Goal: Task Accomplishment & Management: Manage account settings

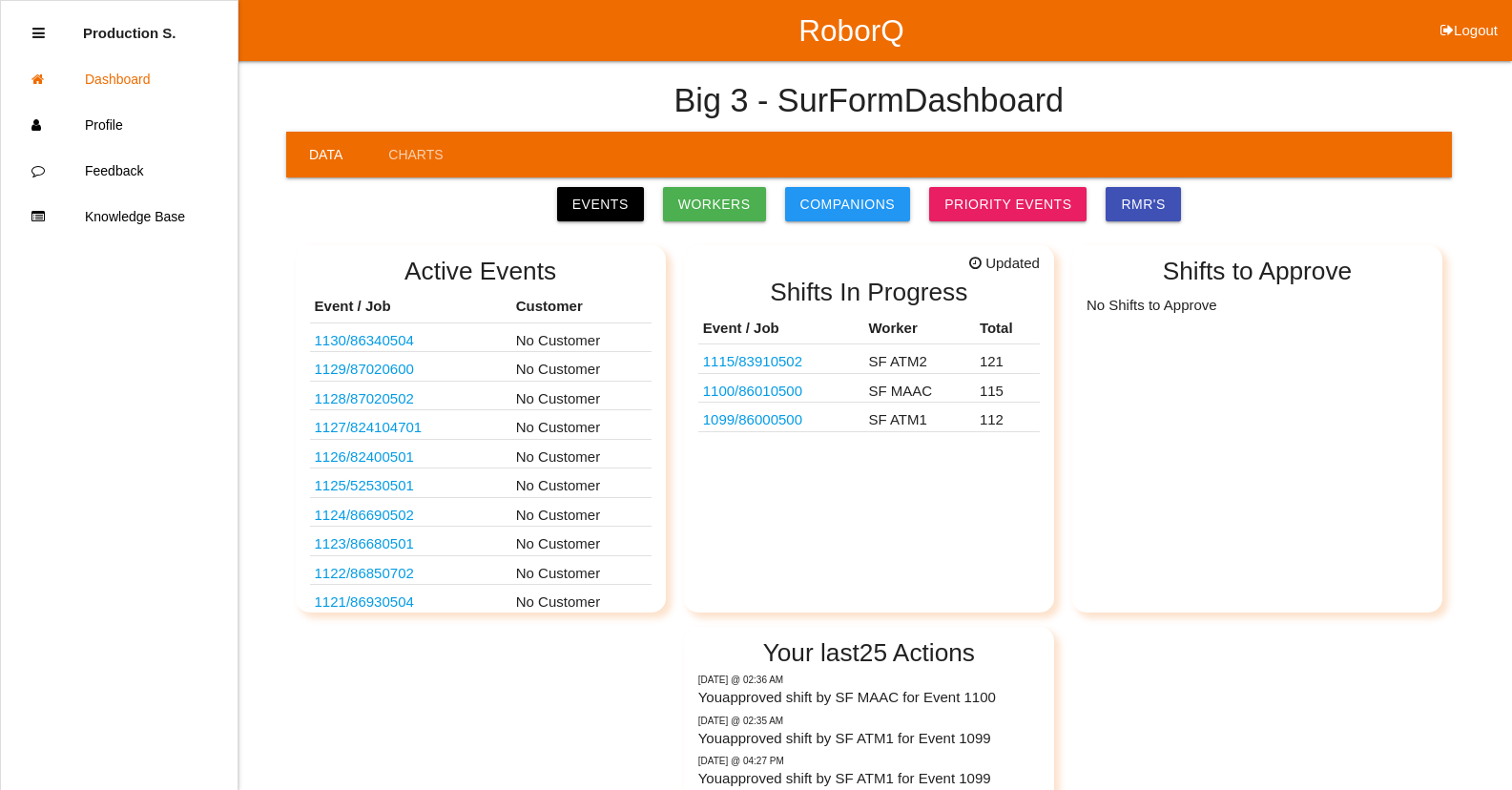
click at [765, 423] on link "1099 / 86000500" at bounding box center [753, 419] width 99 height 17
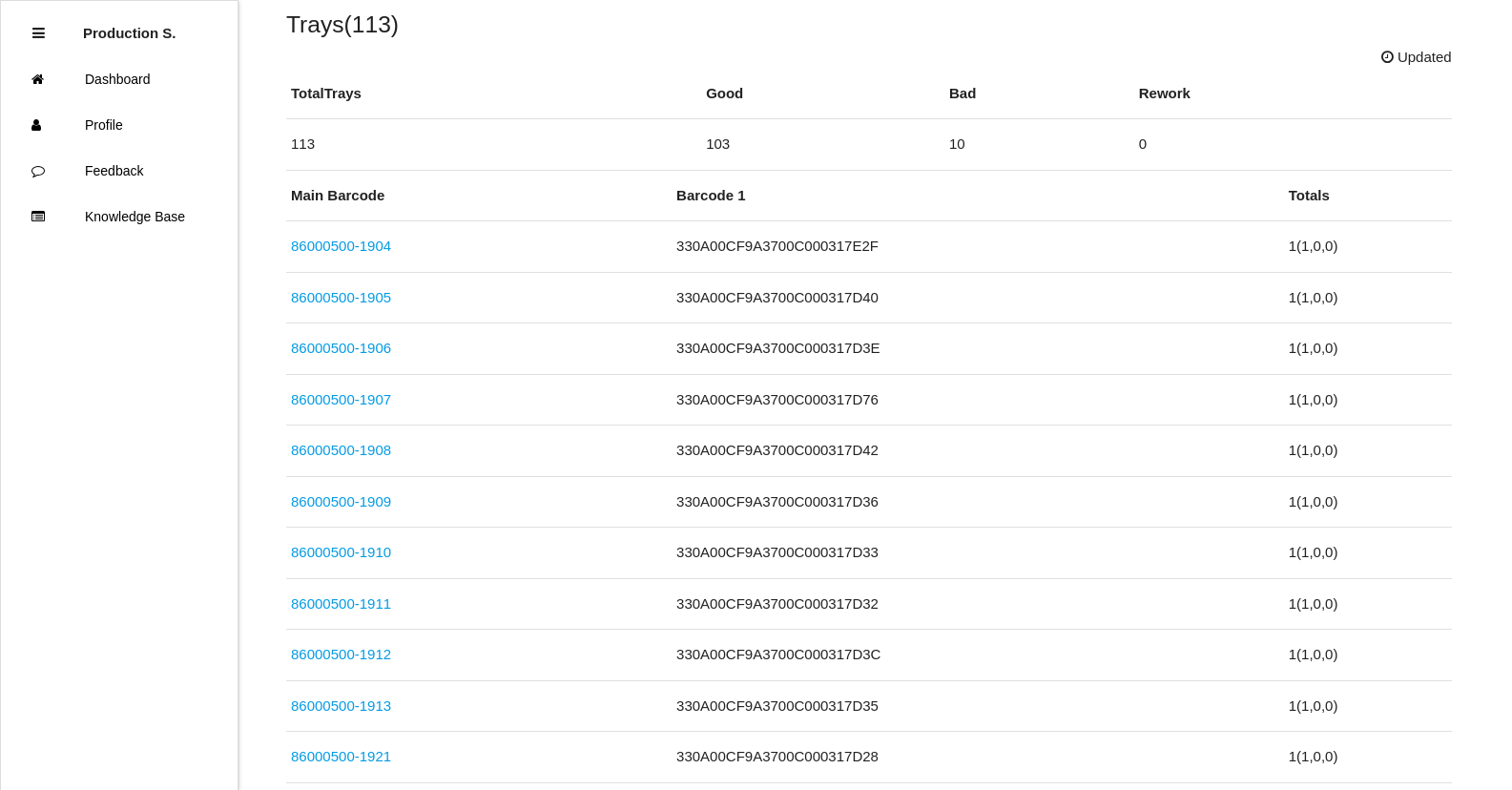
scroll to position [573, 0]
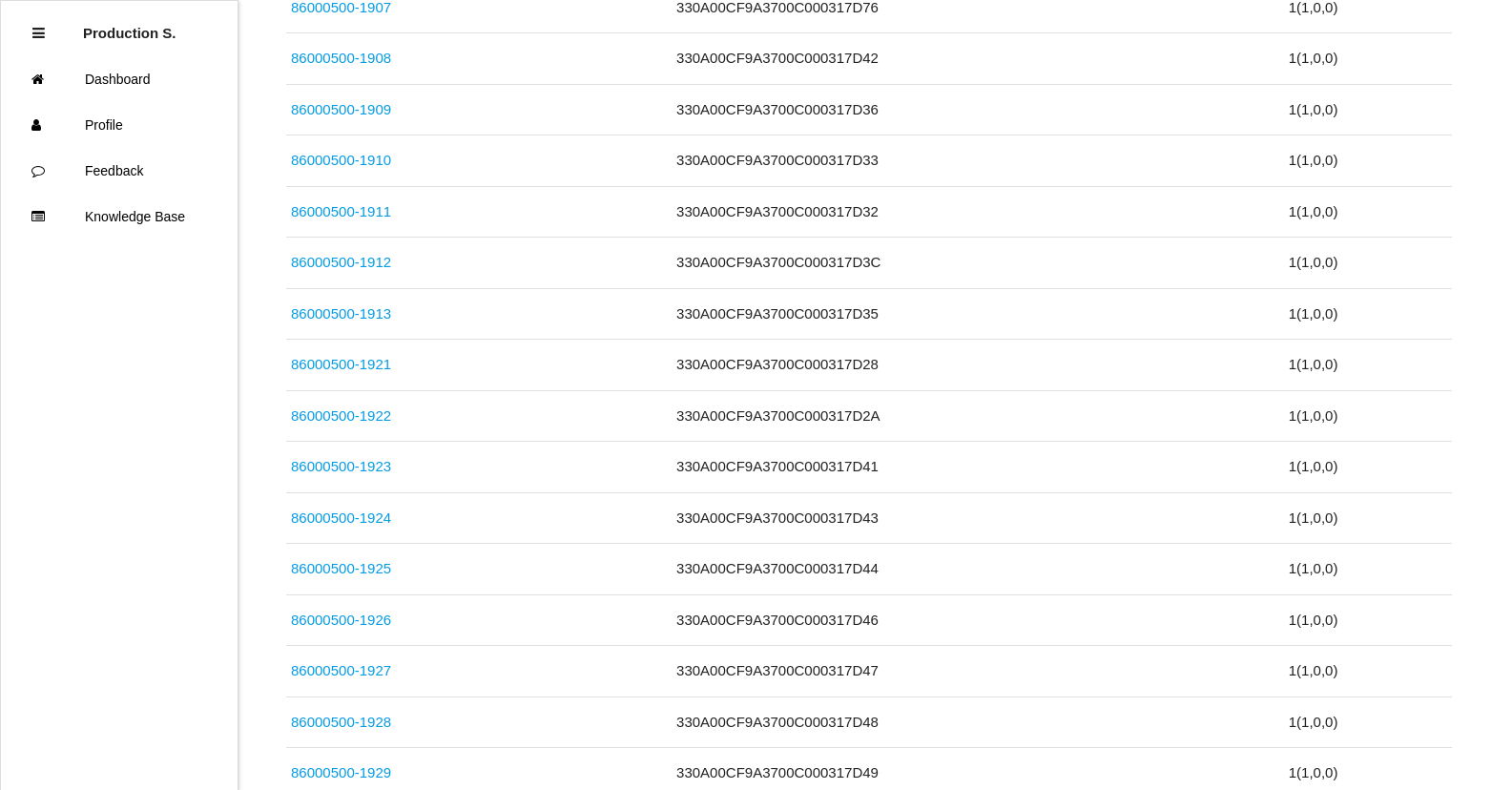
drag, startPoint x: 1511, startPoint y: 163, endPoint x: 1500, endPoint y: 579, distance: 416.1
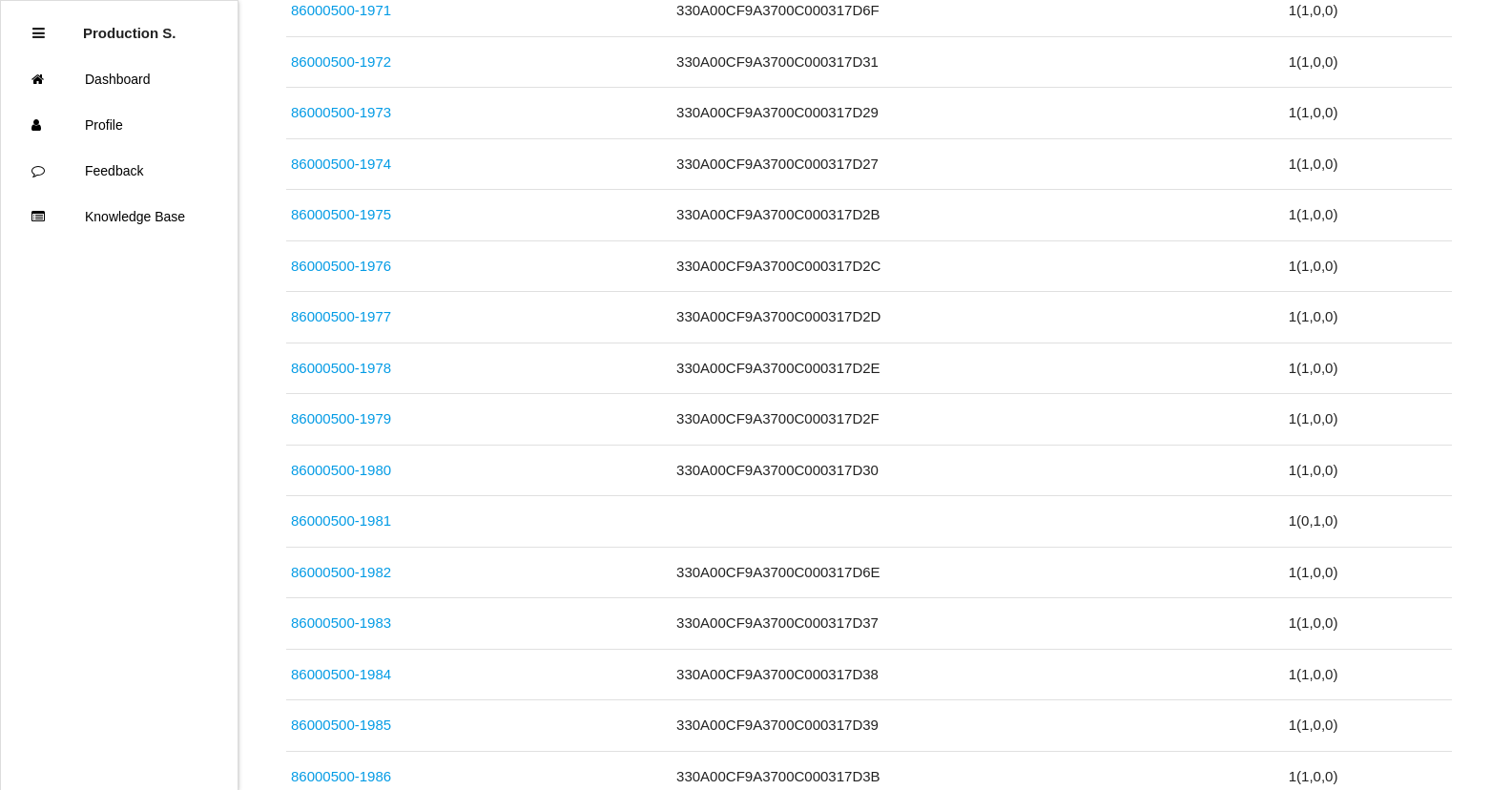
scroll to position [5773, 0]
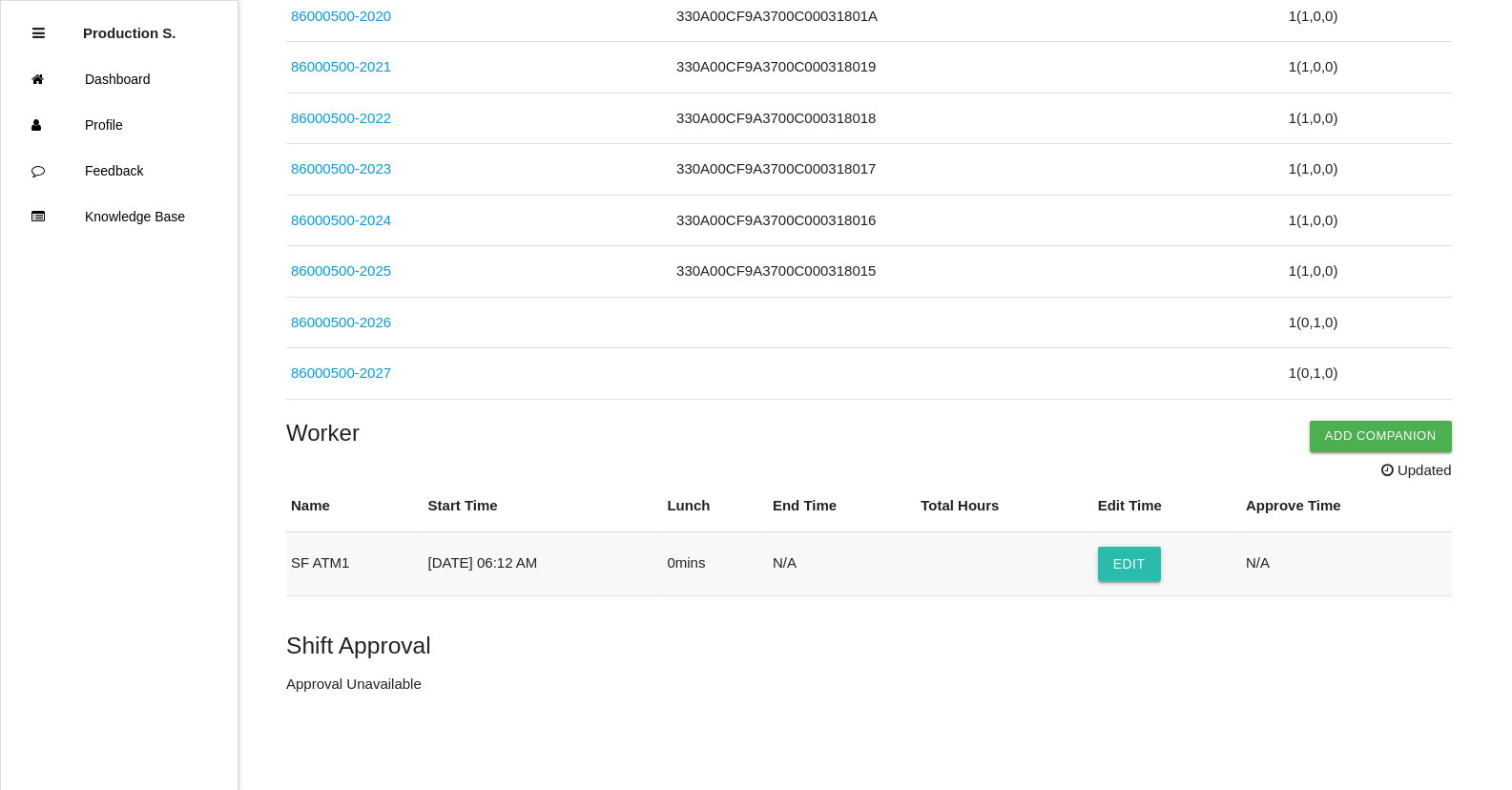
click at [1141, 570] on button "Edit" at bounding box center [1129, 564] width 63 height 34
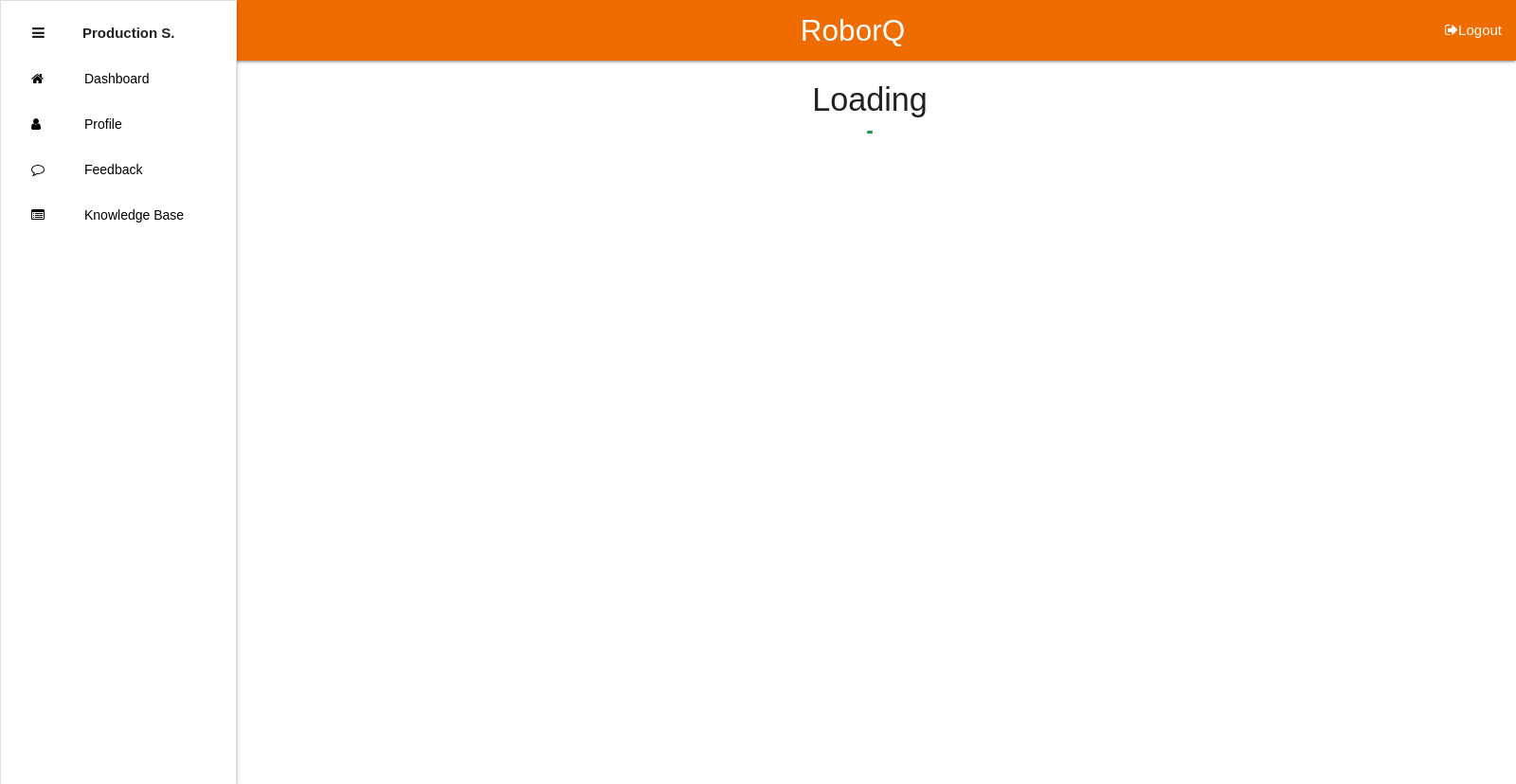
select select "6"
select select "12"
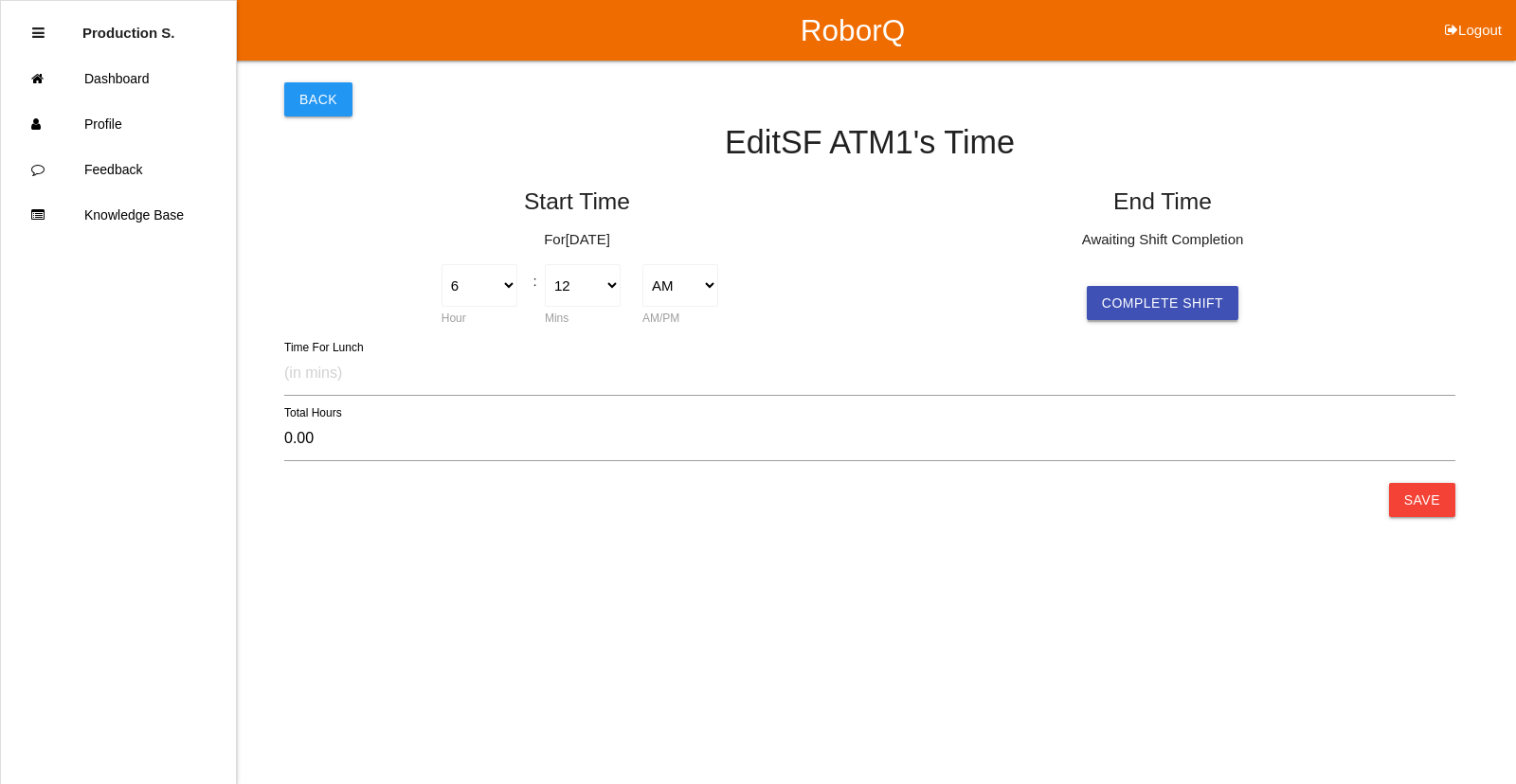
click at [1153, 299] on button "Complete Shift" at bounding box center [1162, 302] width 152 height 34
type input "10.33"
select select "4"
select select "32"
select select "2"
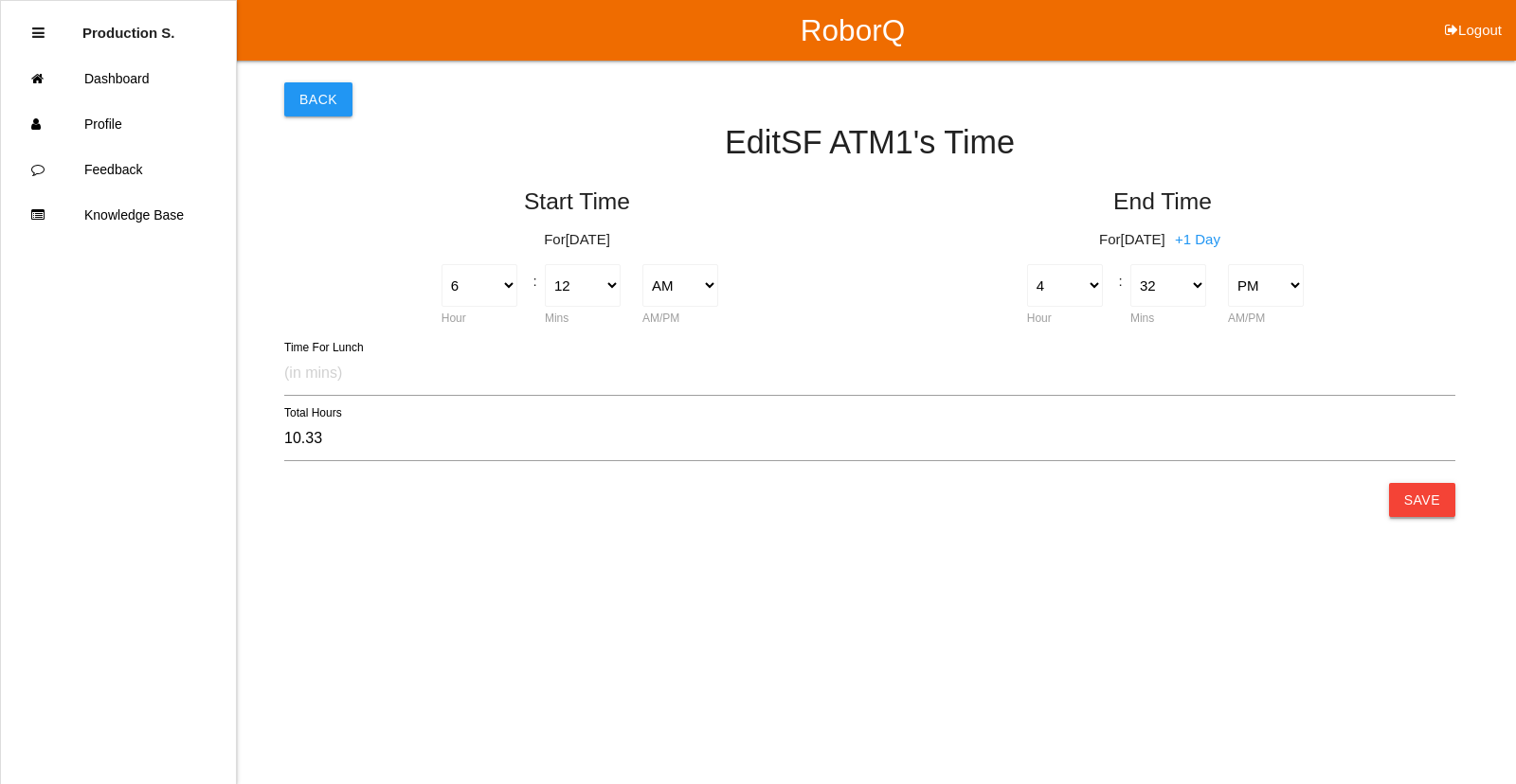
click at [1397, 502] on button "Save" at bounding box center [1422, 499] width 66 height 34
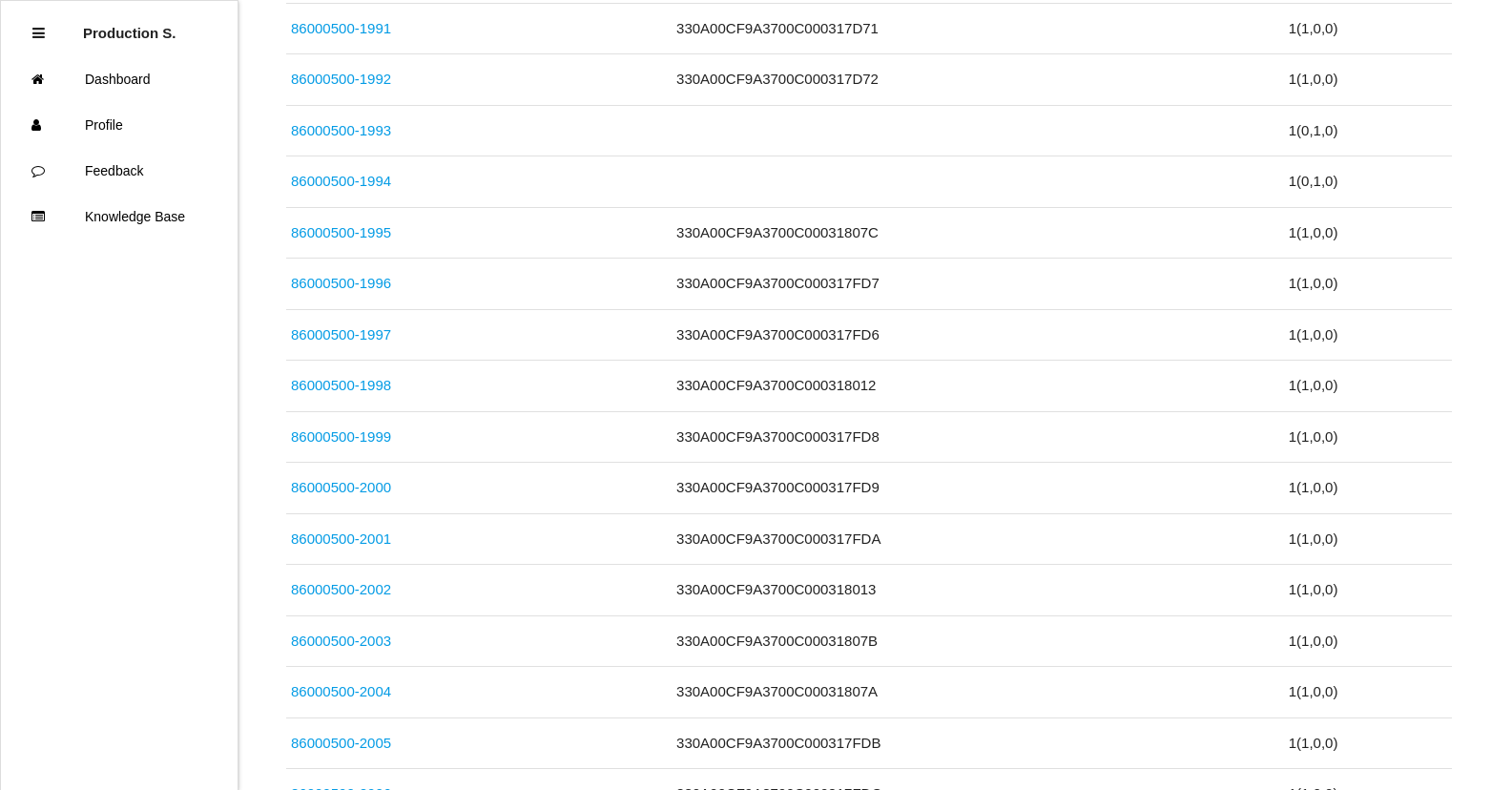
scroll to position [5730, 0]
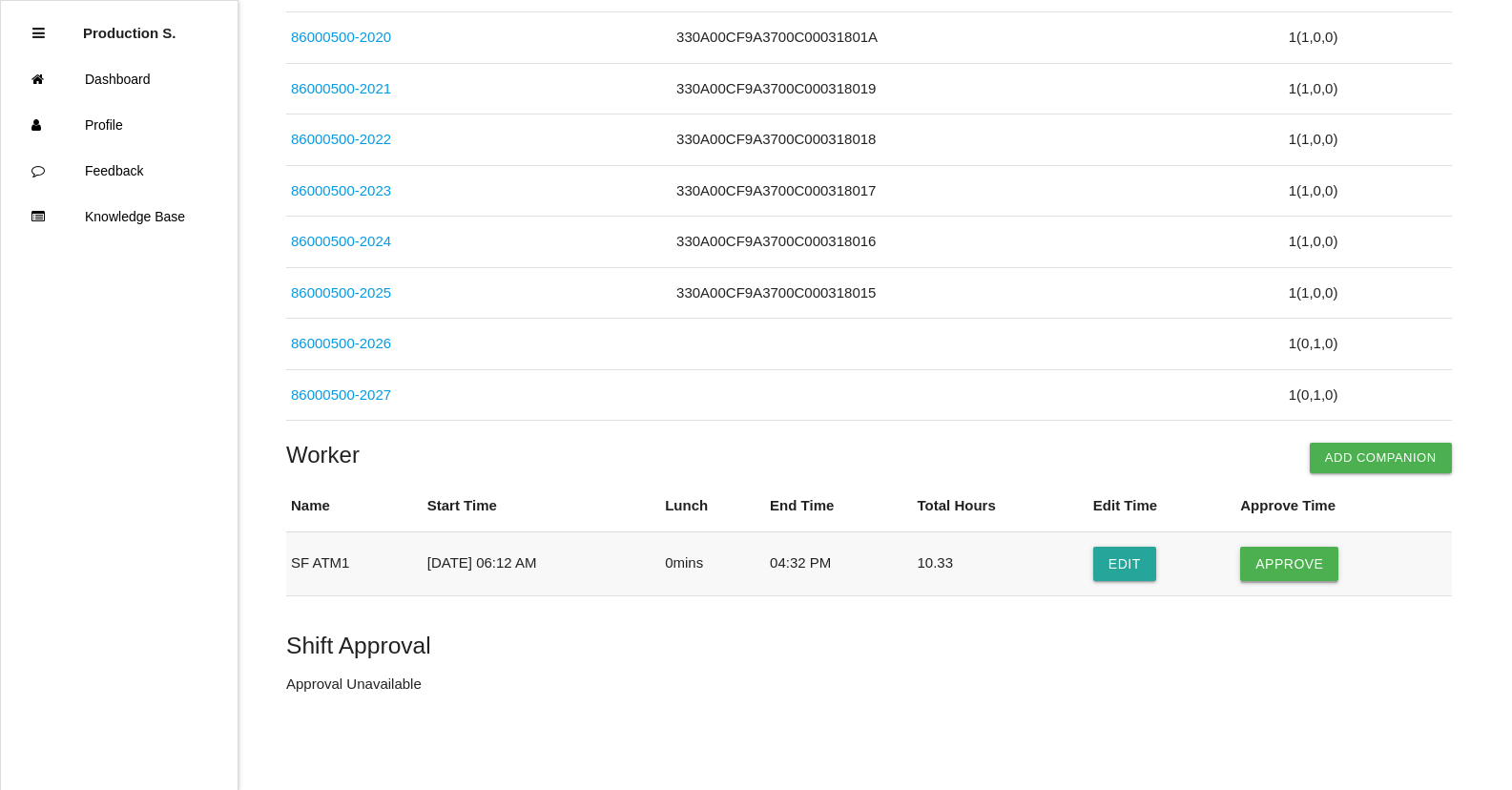
click at [1337, 564] on button "Approve" at bounding box center [1290, 564] width 98 height 34
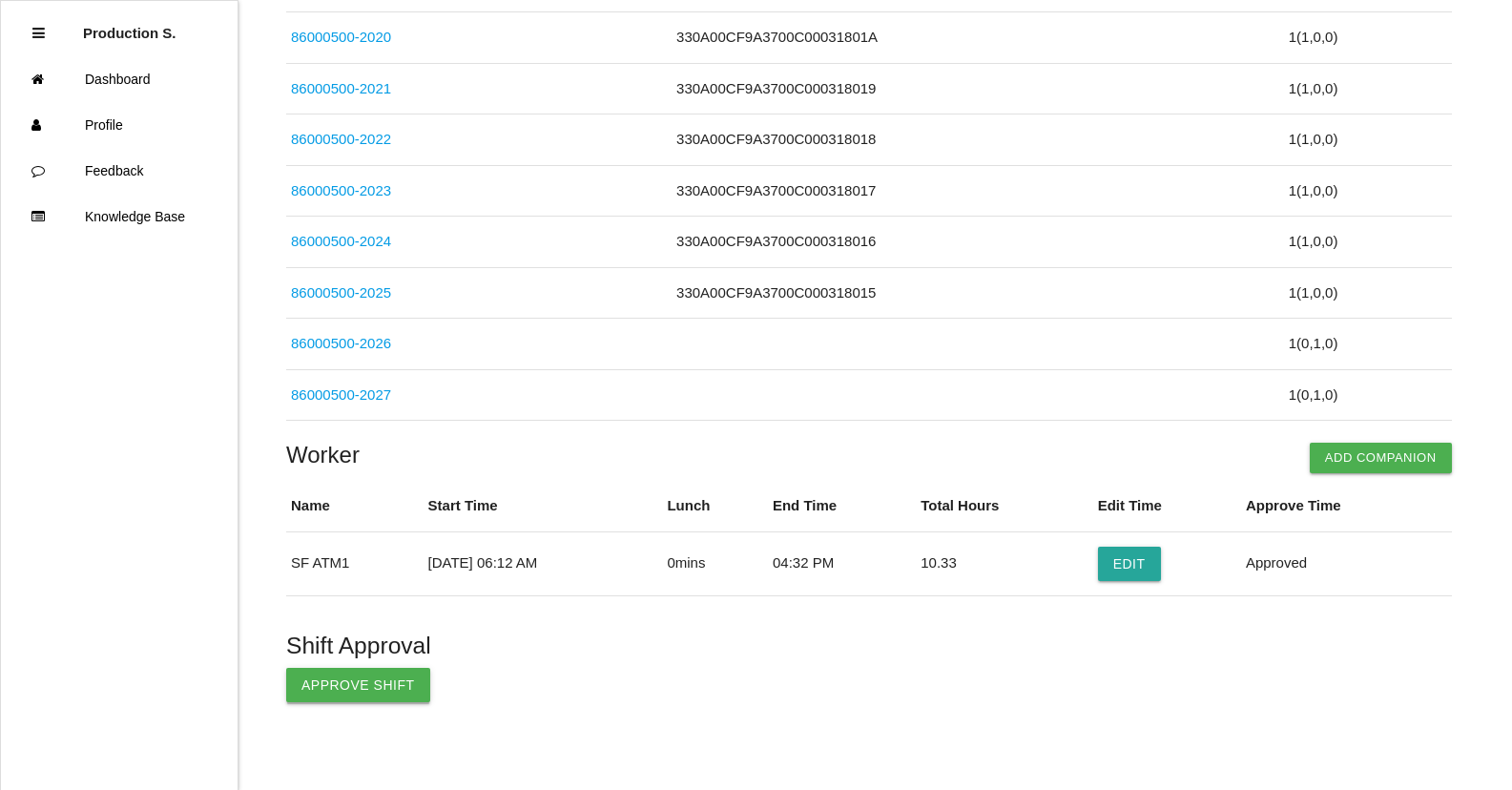
click at [396, 697] on button "Approve Shift" at bounding box center [358, 685] width 144 height 34
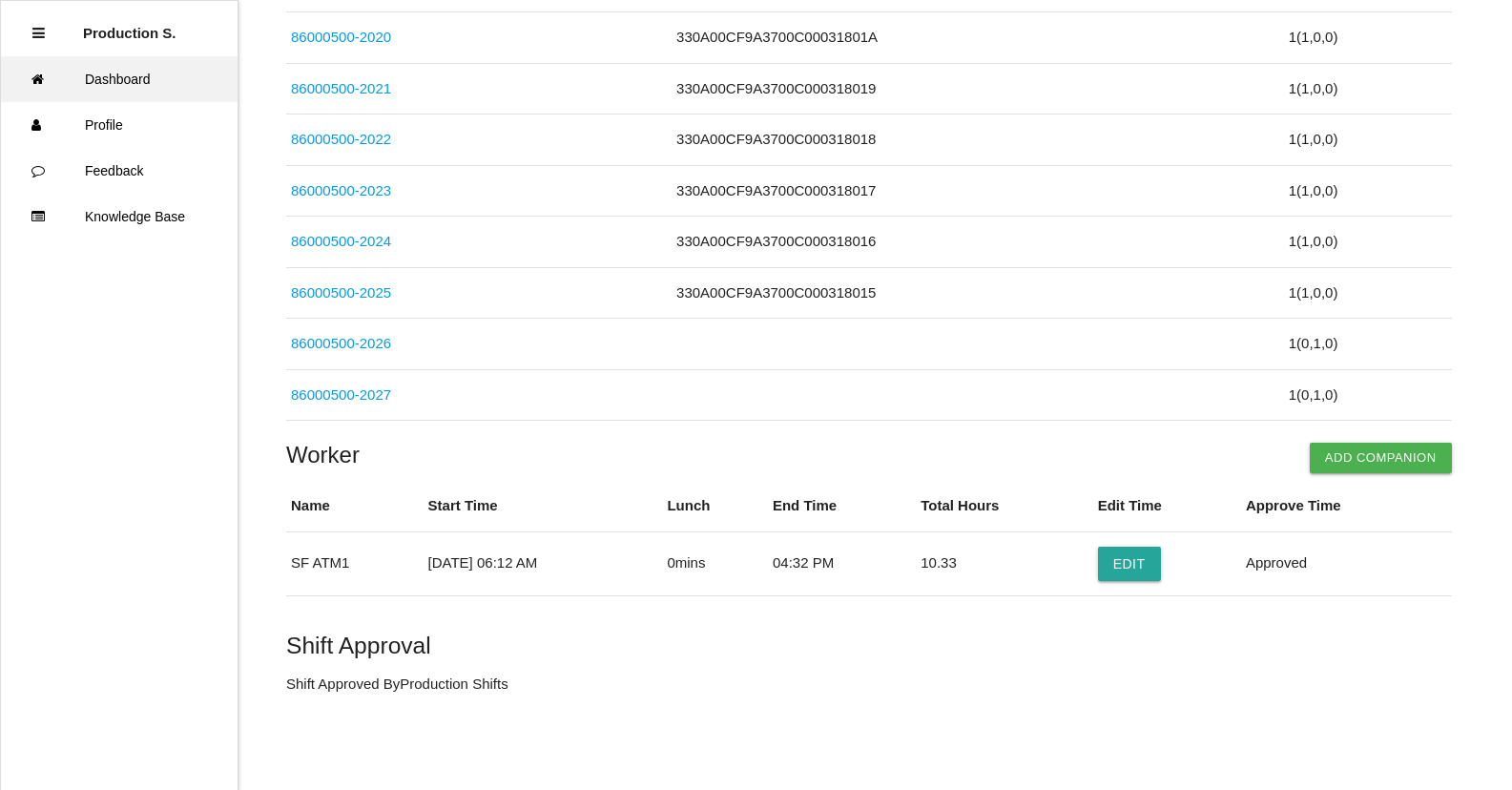
click at [159, 89] on link "Dashboard" at bounding box center [119, 79] width 237 height 46
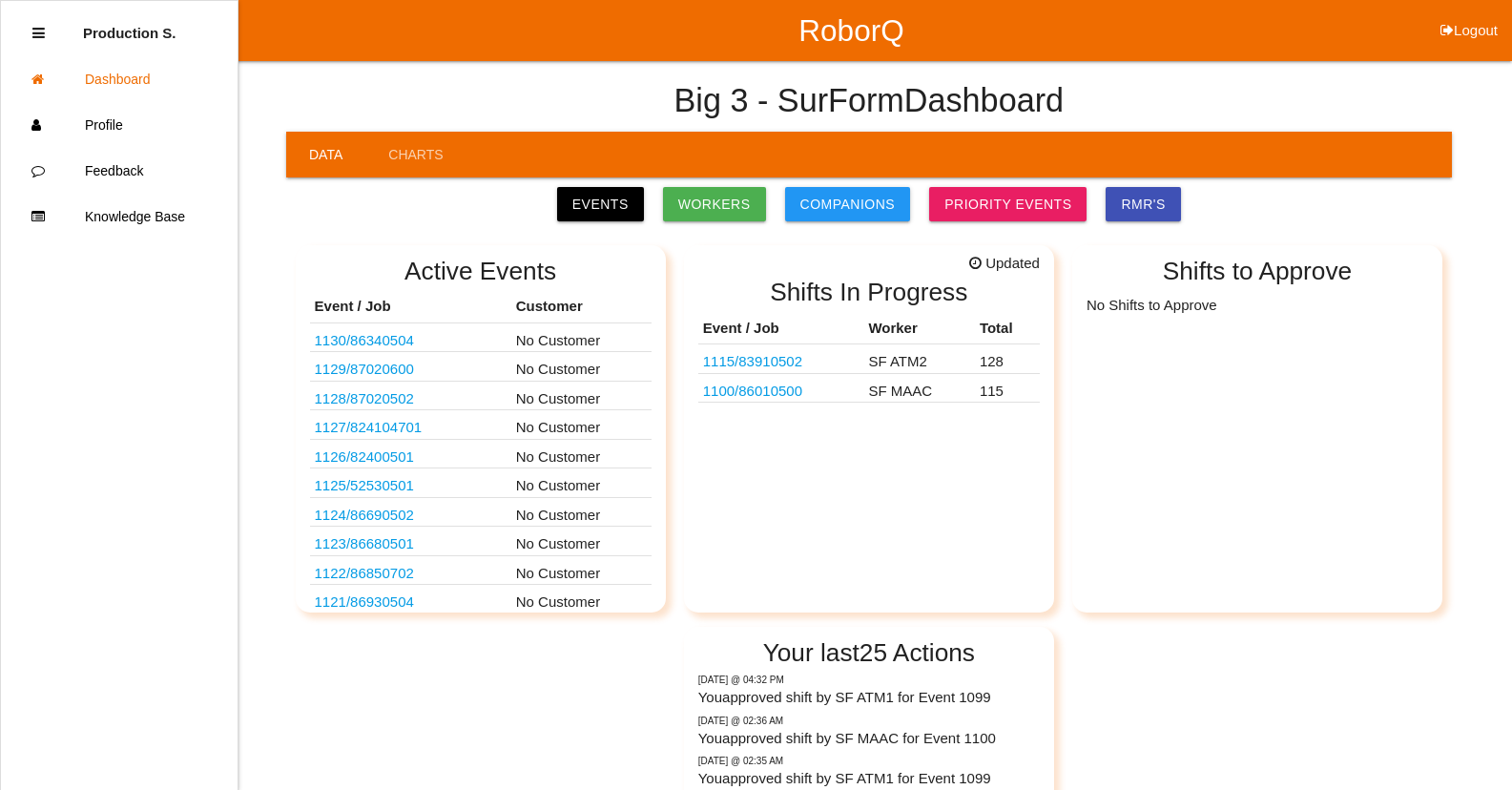
click at [794, 392] on link "1100 / 86010500" at bounding box center [753, 391] width 99 height 17
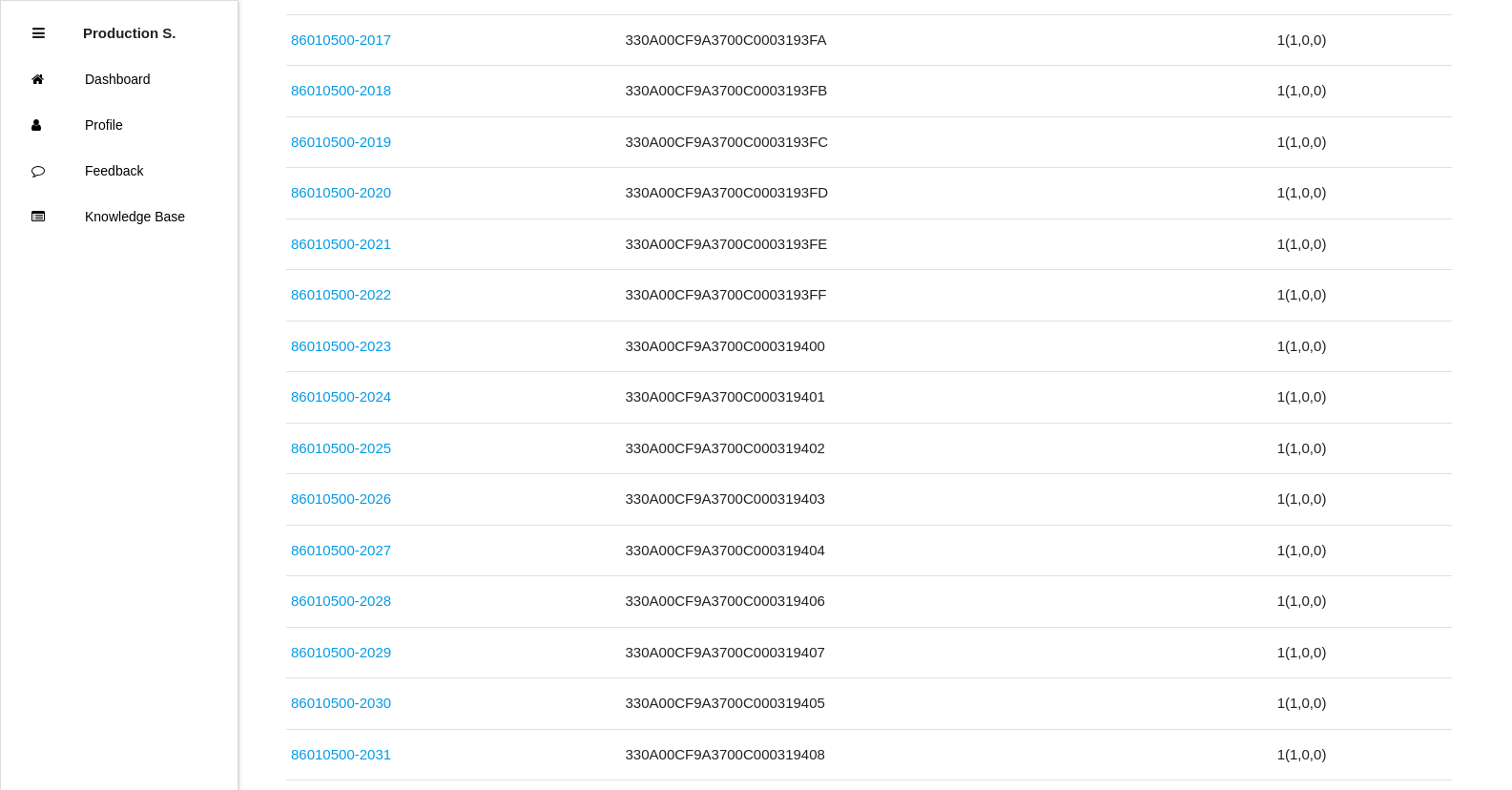
scroll to position [5875, 0]
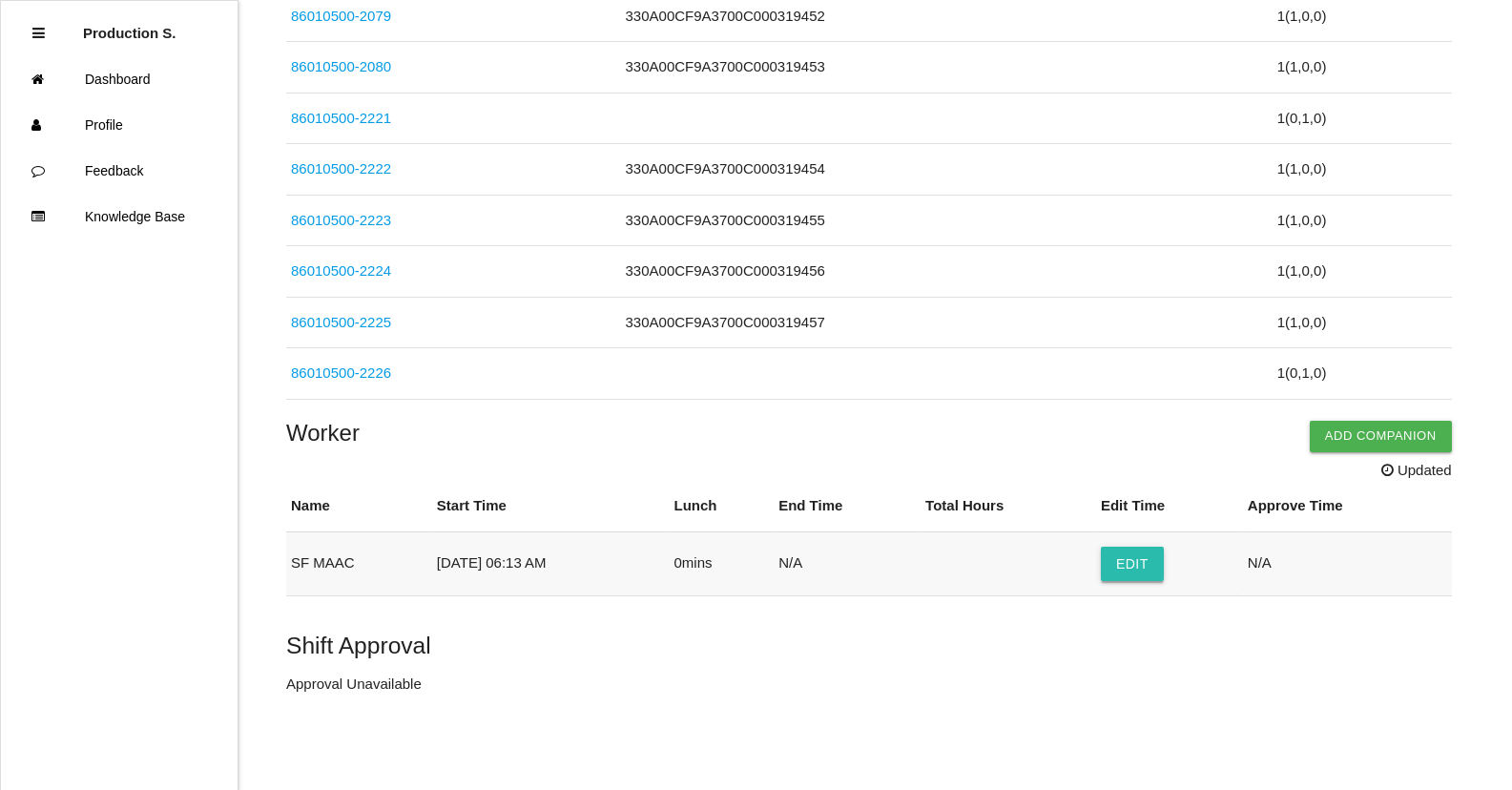
click at [1149, 565] on button "Edit" at bounding box center [1132, 564] width 63 height 34
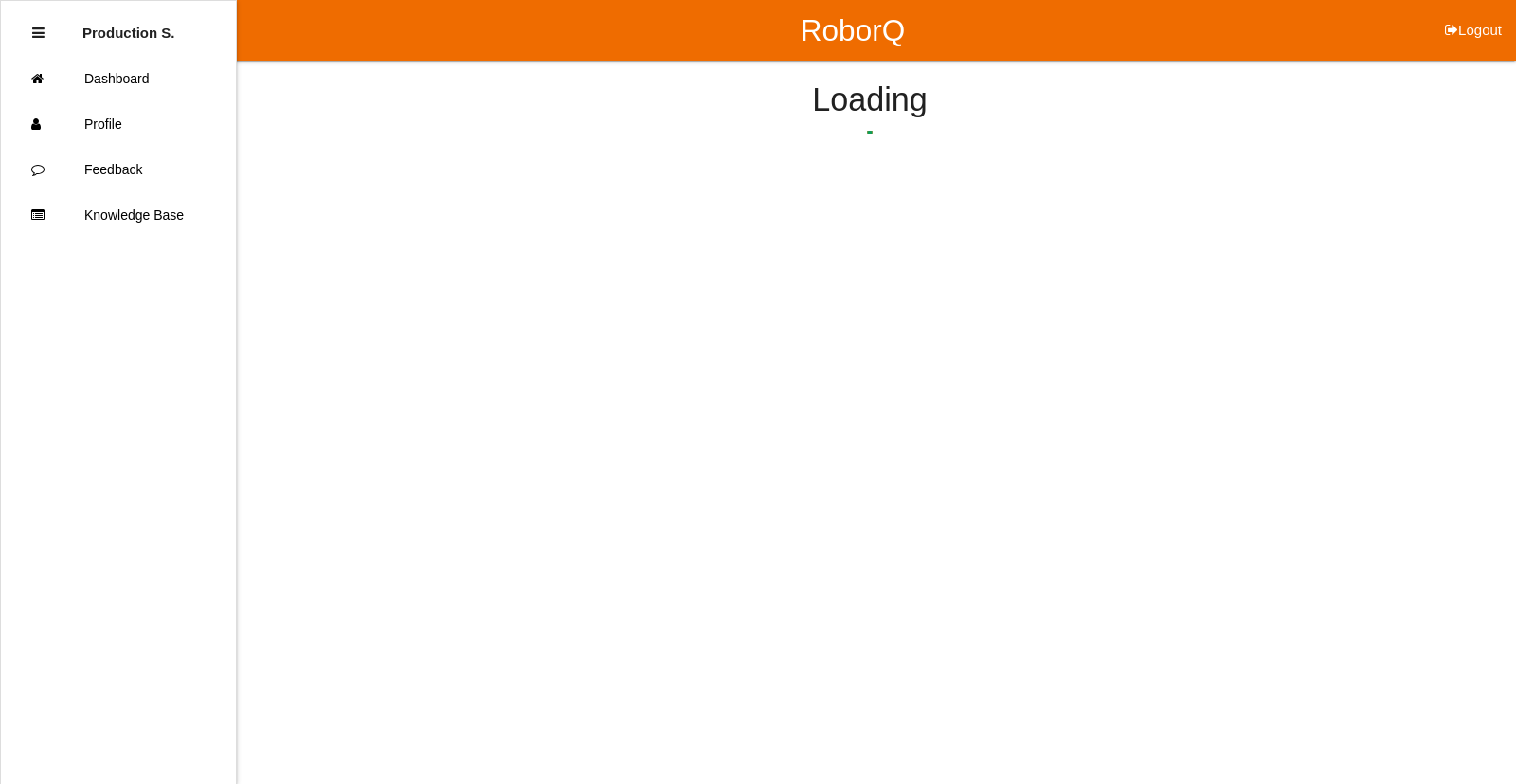
select select "6"
select select "13"
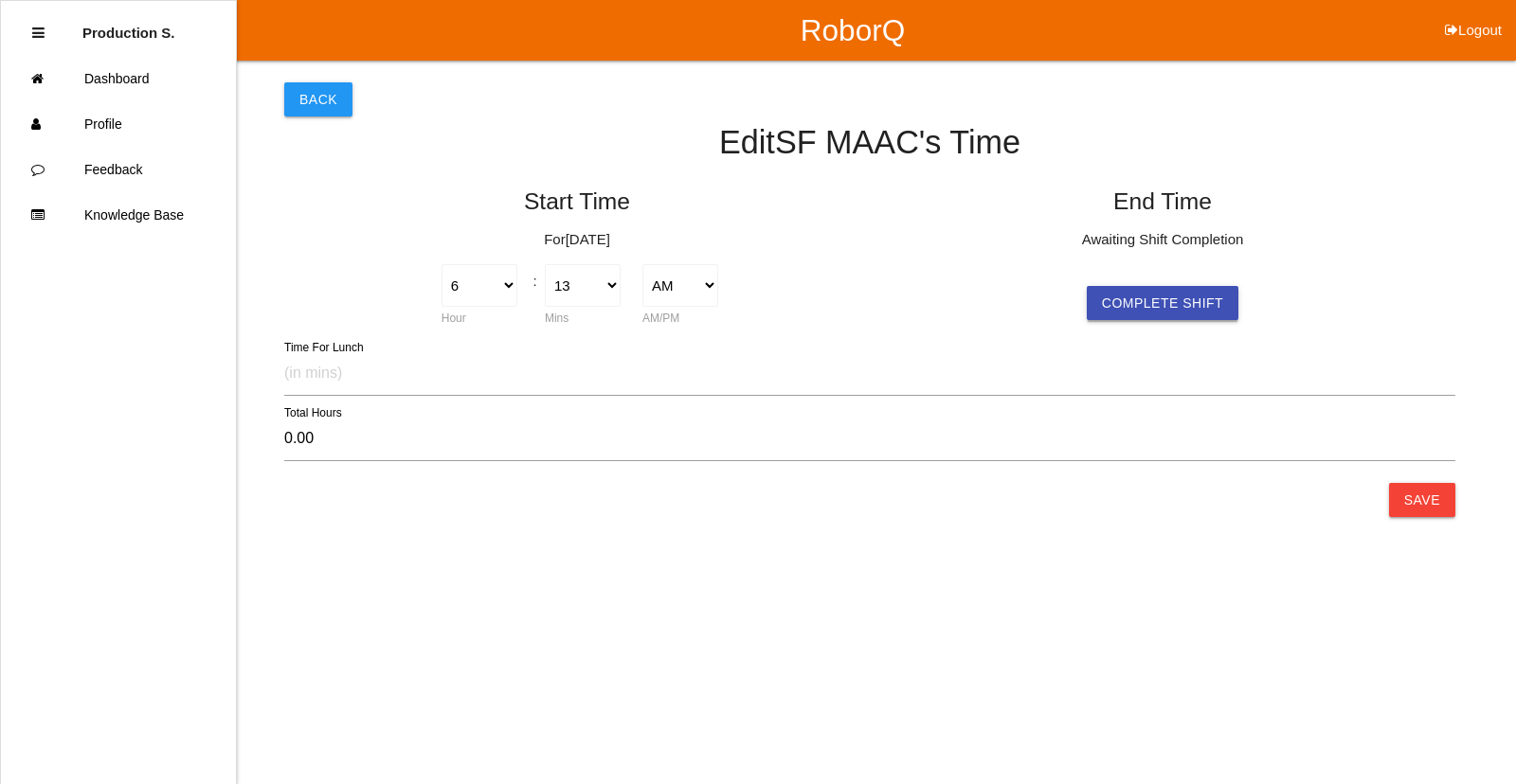
click at [1161, 315] on button "Complete Shift" at bounding box center [1162, 302] width 152 height 34
type input "10.32"
select select "4"
select select "32"
select select "2"
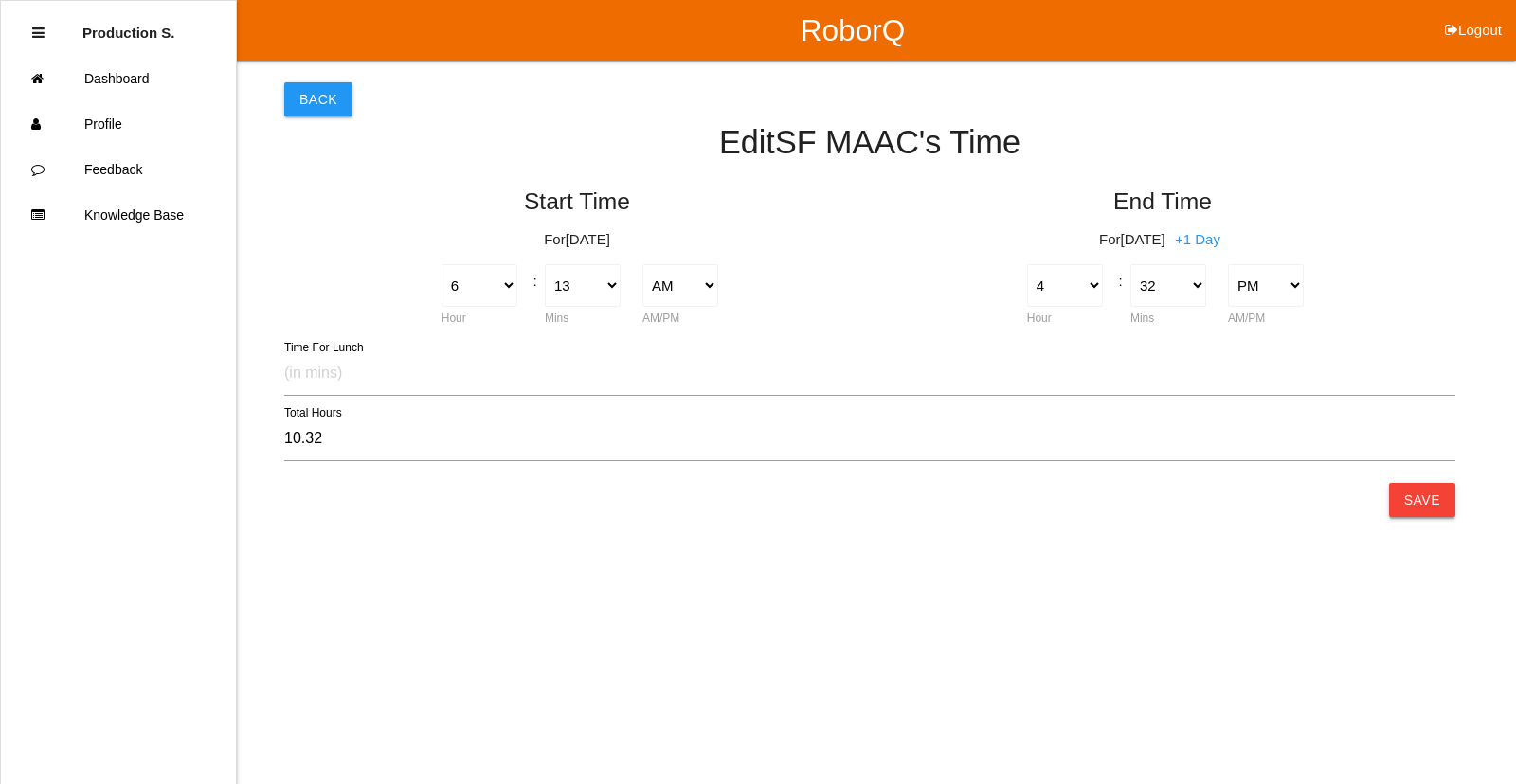
click at [1412, 487] on button "Save" at bounding box center [1422, 499] width 66 height 34
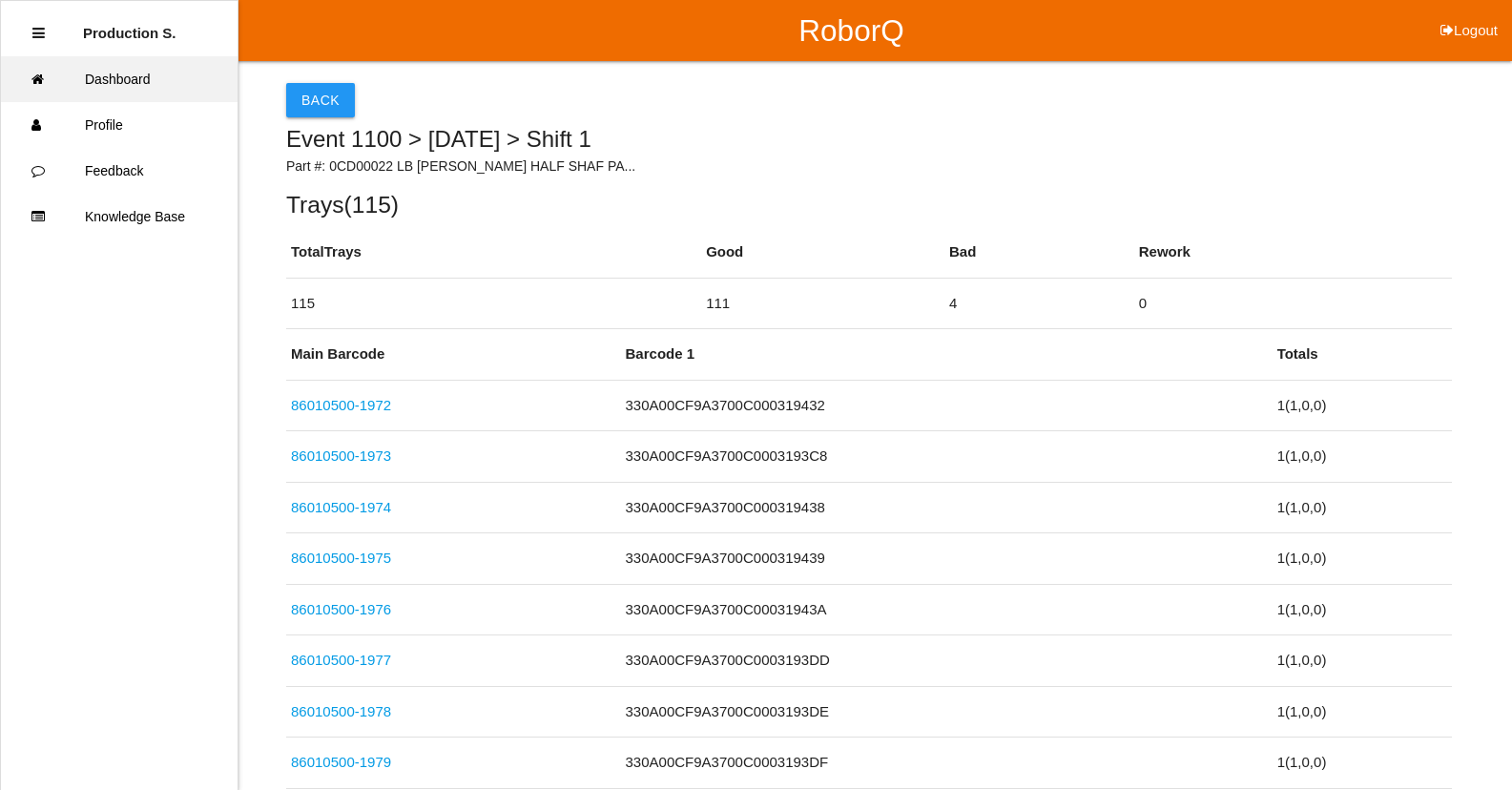
click at [164, 74] on link "Dashboard" at bounding box center [119, 79] width 237 height 46
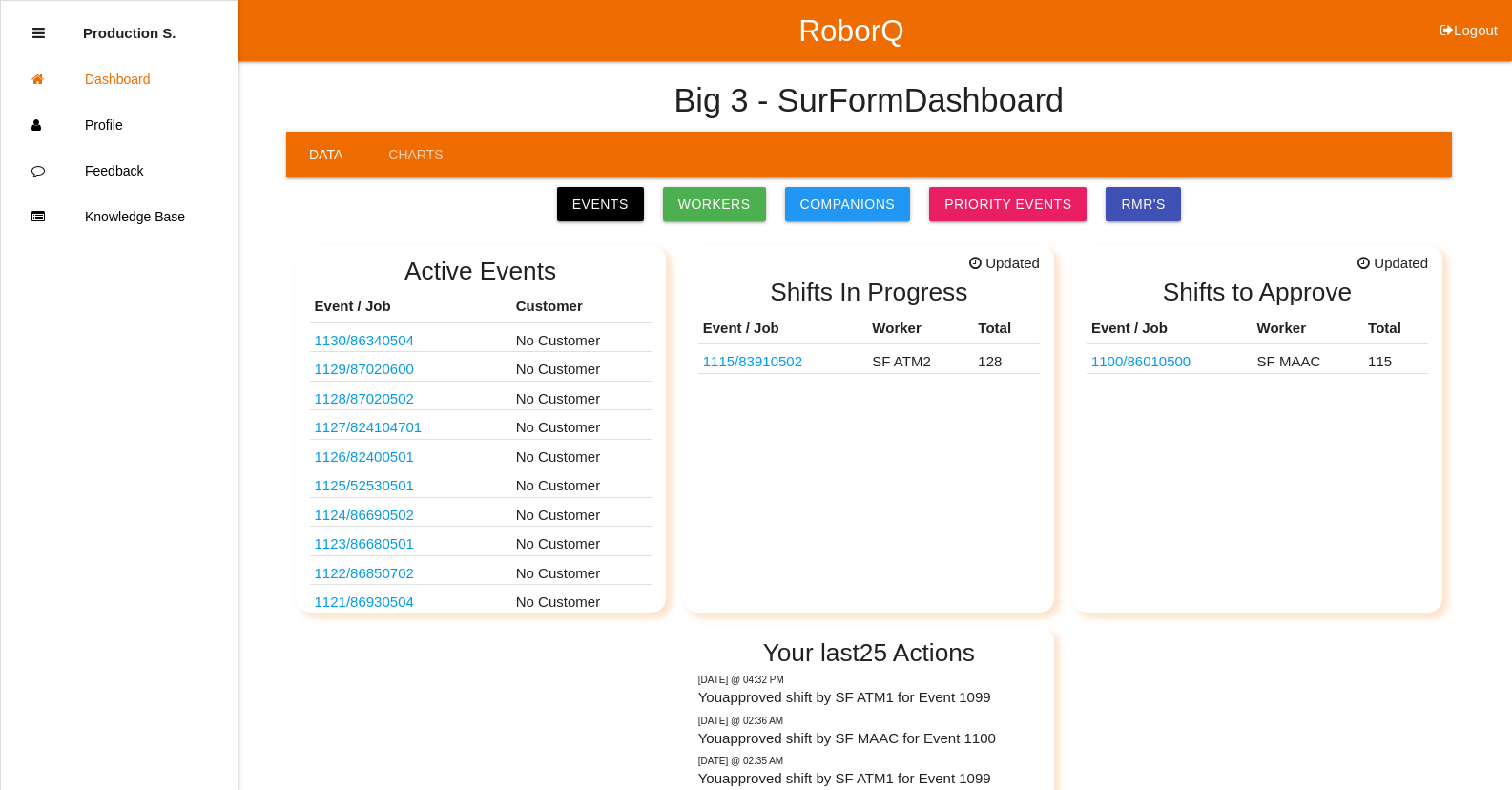
click at [779, 356] on link "1115 / 83910502" at bounding box center [753, 361] width 99 height 17
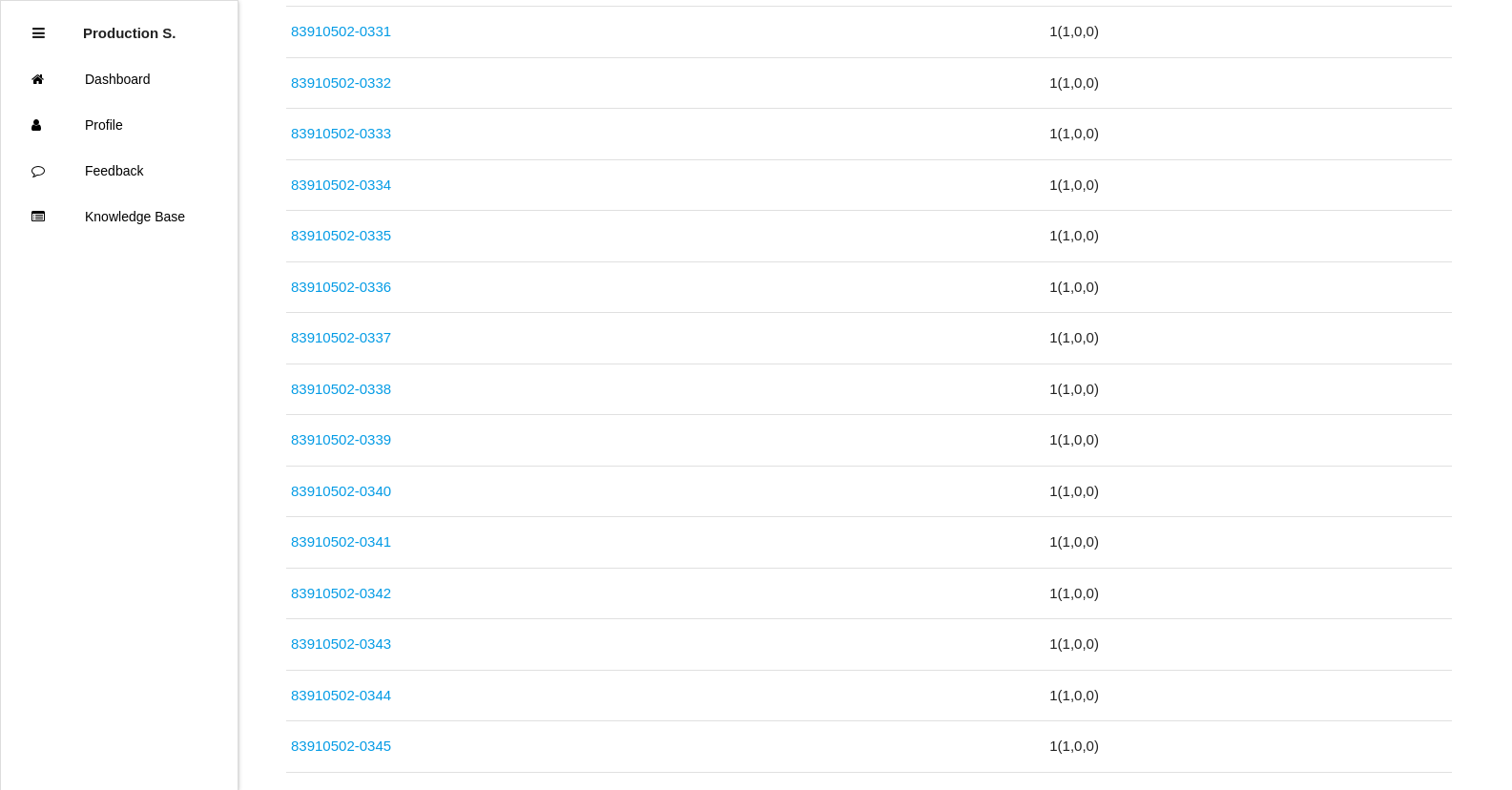
scroll to position [6539, 0]
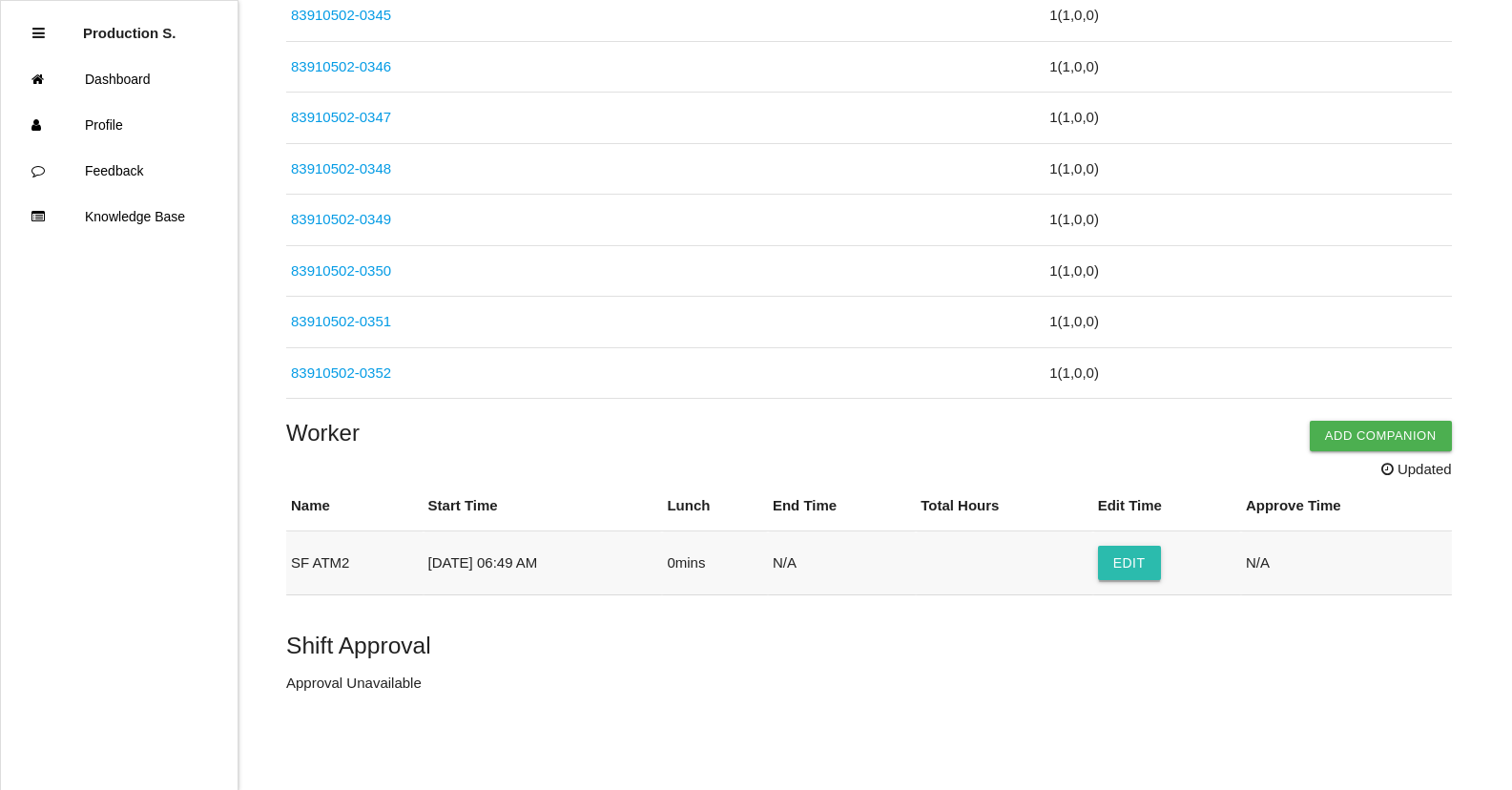
click at [1138, 571] on button "Edit" at bounding box center [1129, 563] width 63 height 34
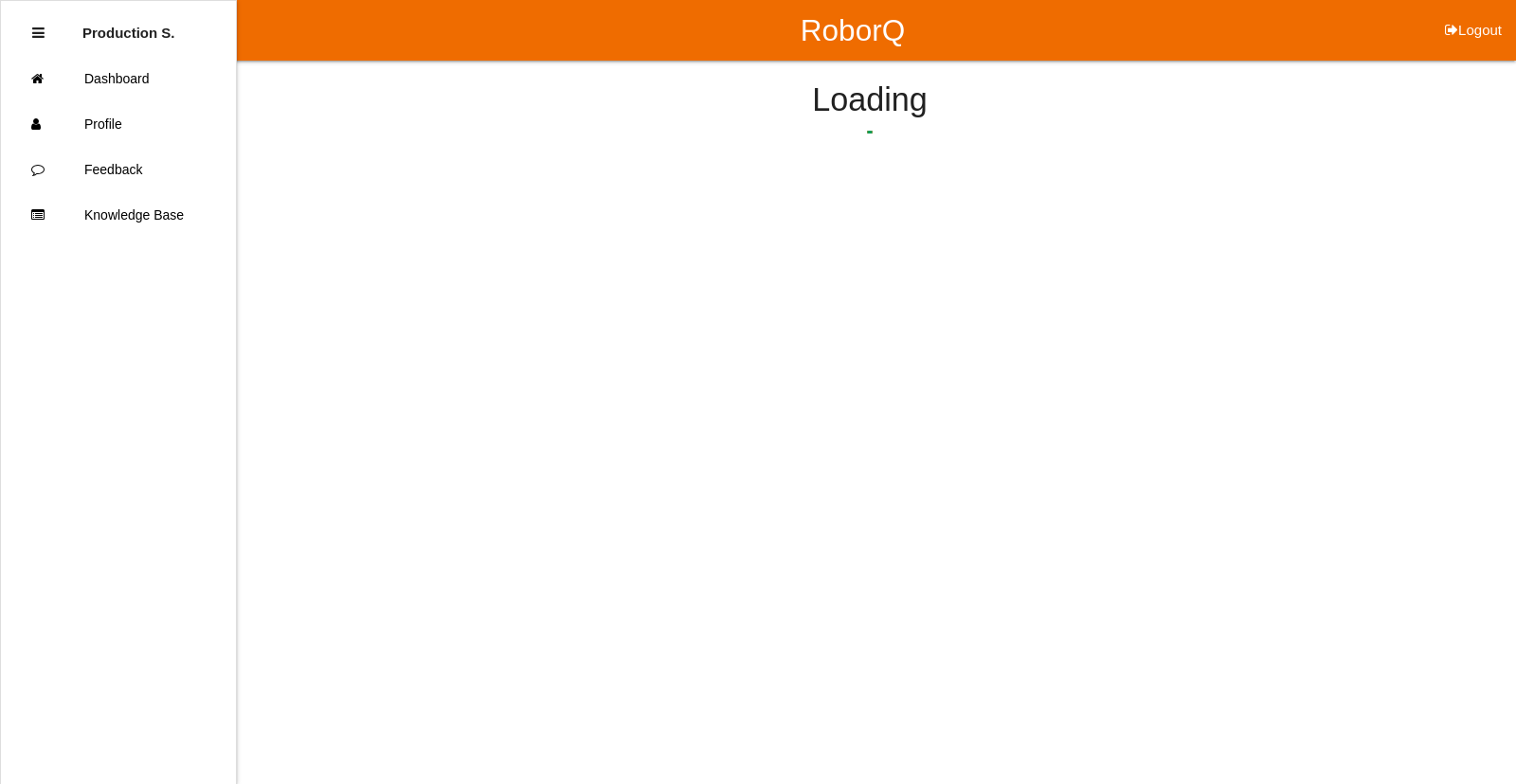
select select "6"
select select "49"
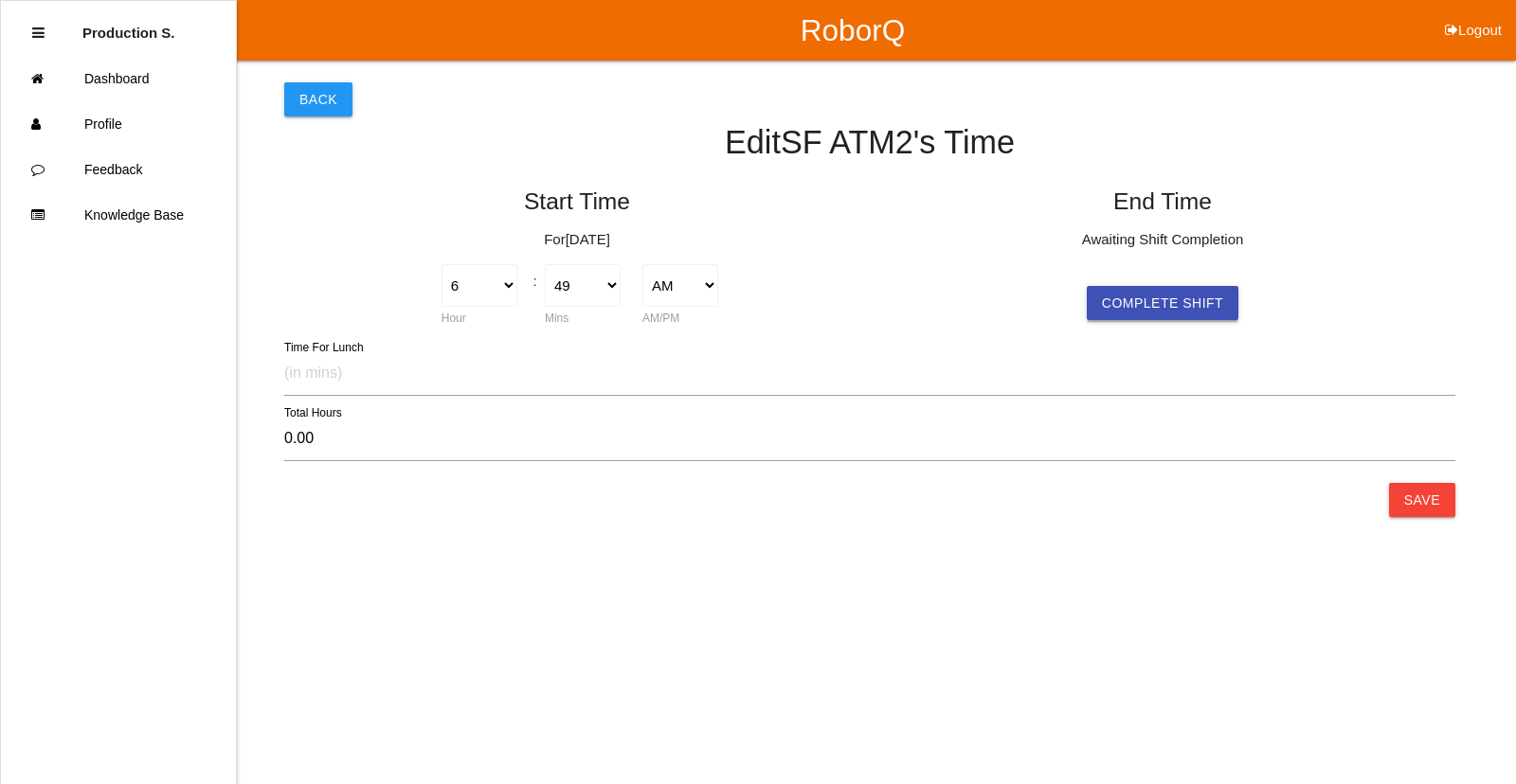
click at [1127, 290] on button "Complete Shift" at bounding box center [1162, 302] width 152 height 34
type input "9.73"
select select "4"
select select "33"
select select "2"
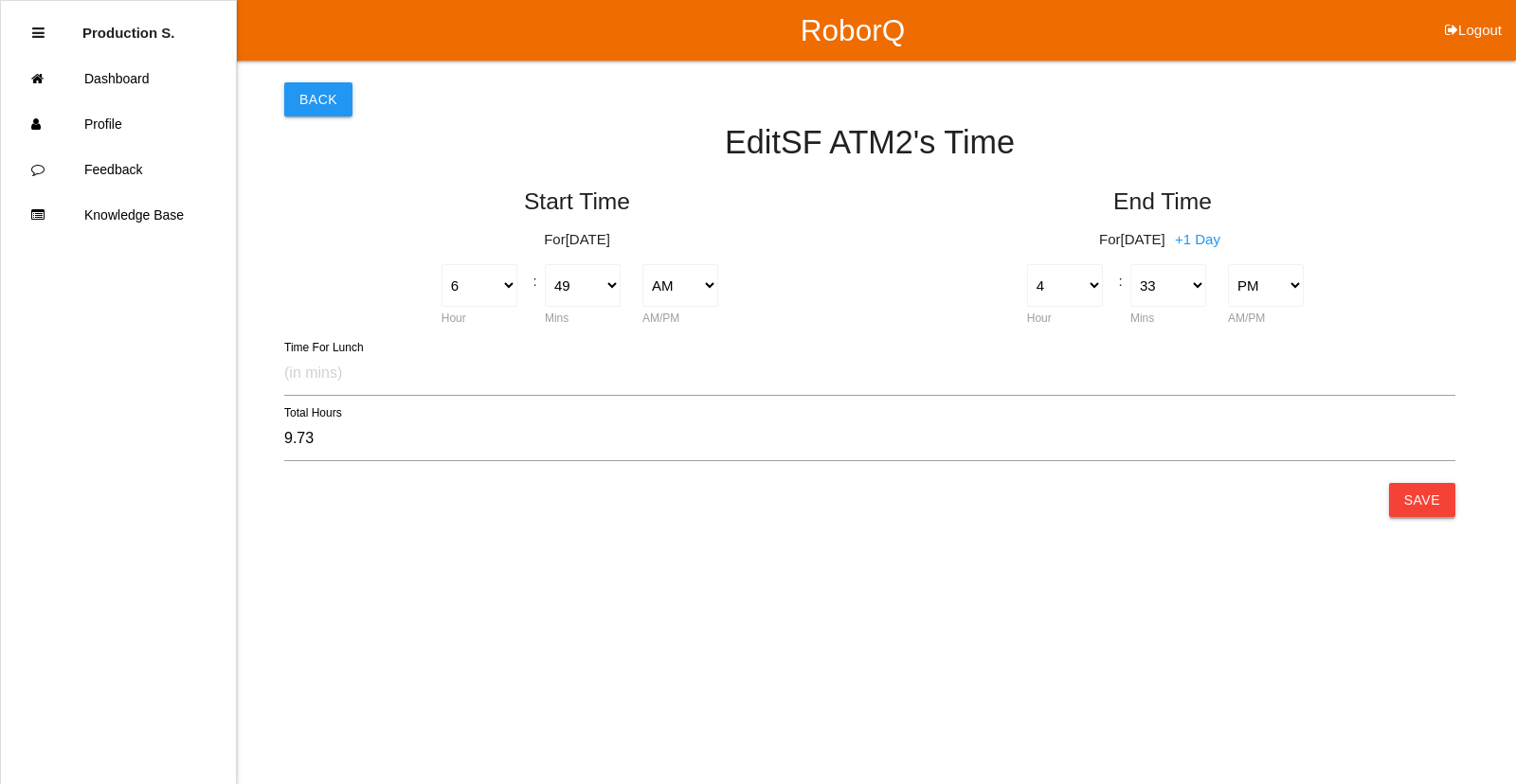
click at [1405, 498] on button "Save" at bounding box center [1422, 499] width 66 height 34
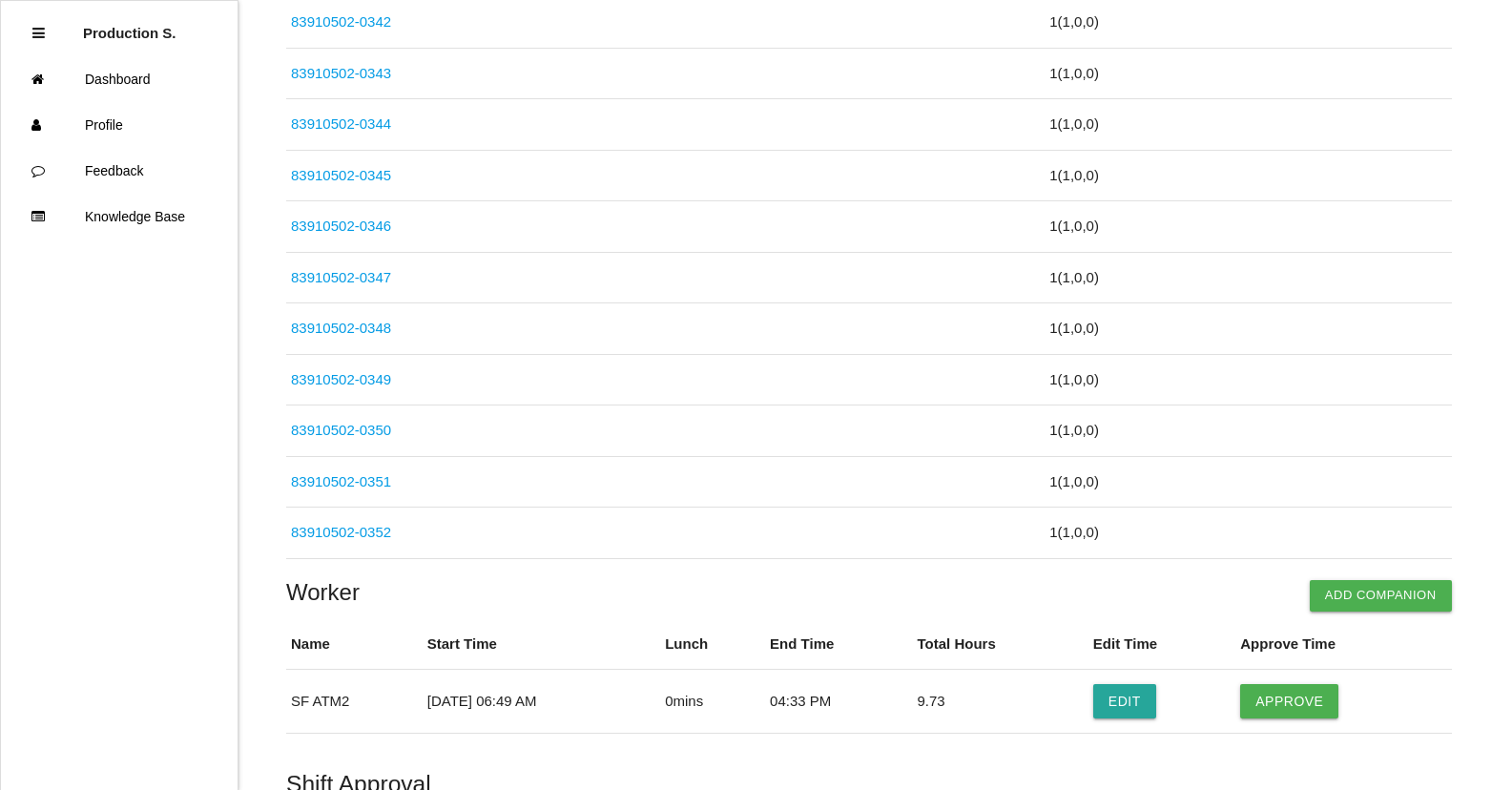
scroll to position [6496, 0]
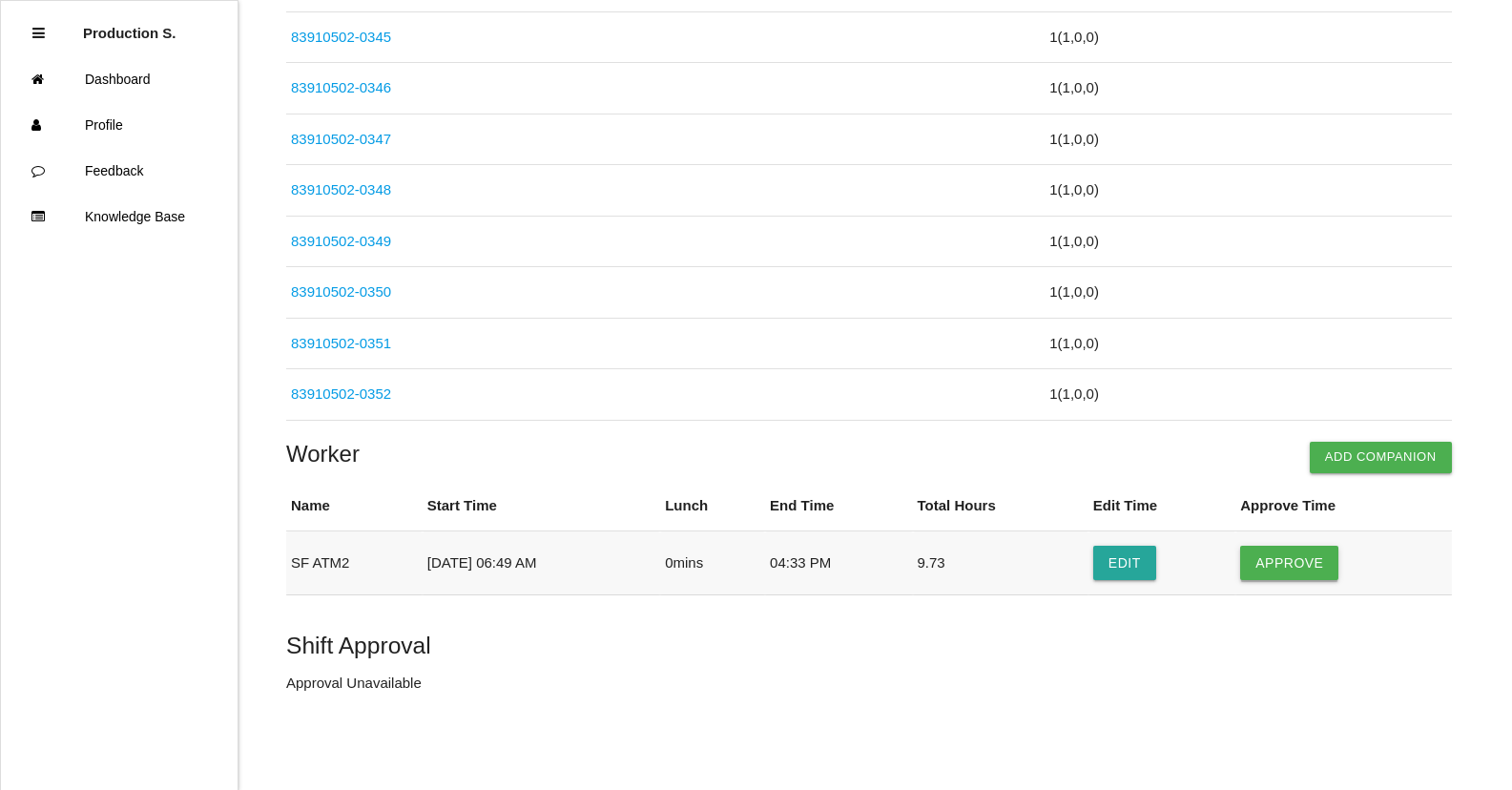
click at [1280, 560] on button "Approve" at bounding box center [1290, 563] width 98 height 34
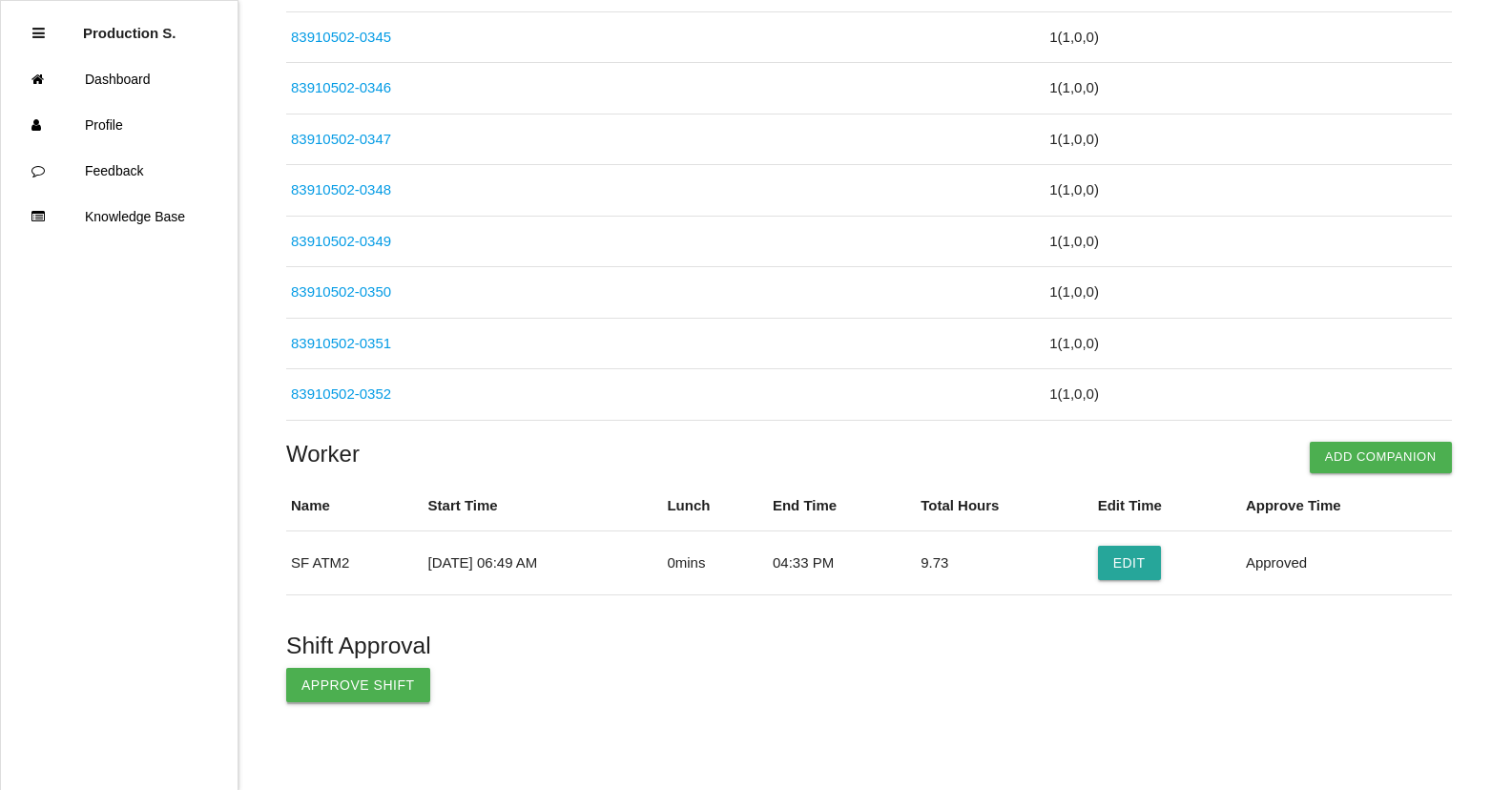
click at [344, 696] on button "Approve Shift" at bounding box center [358, 685] width 144 height 34
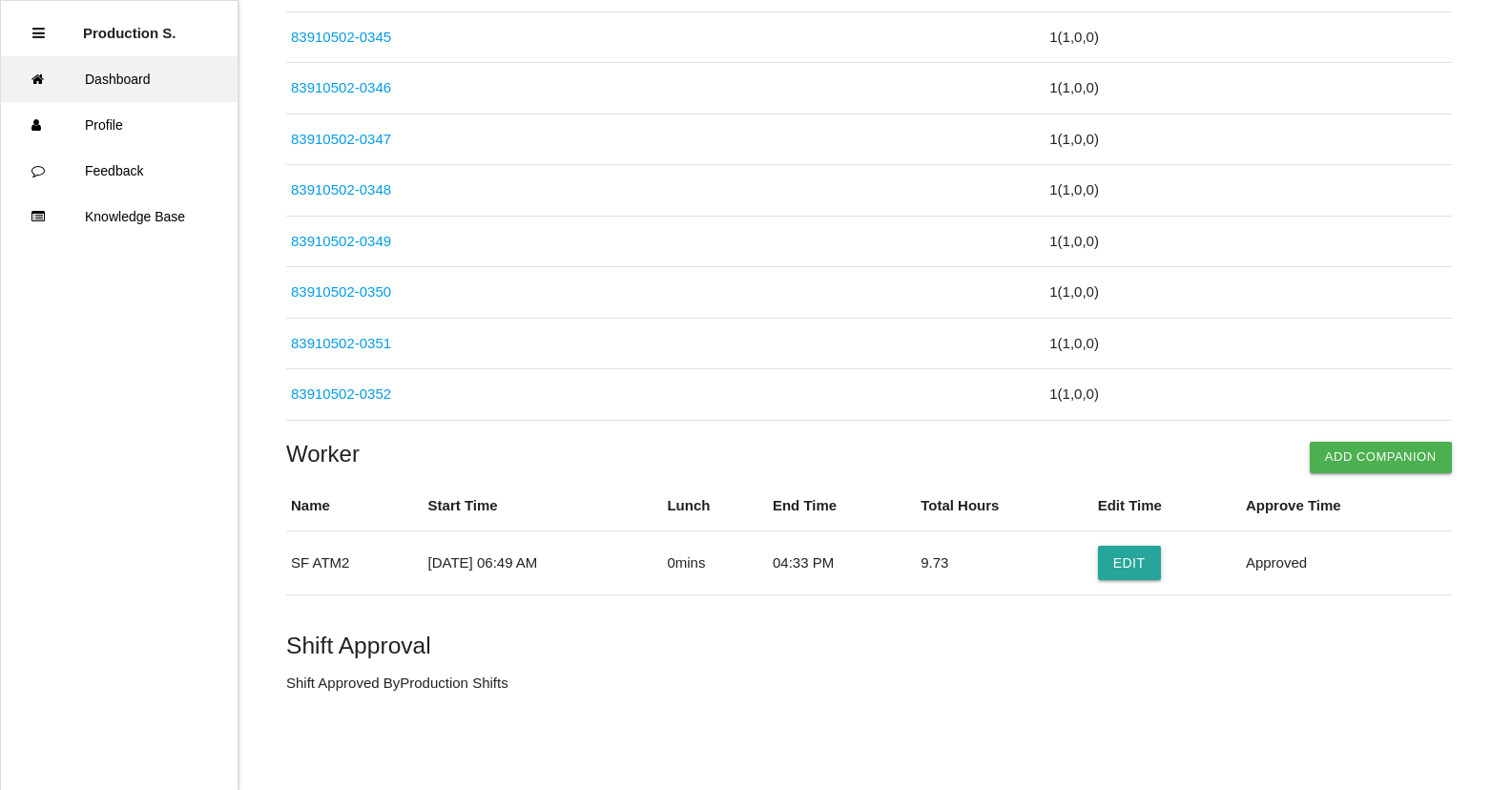
click at [176, 77] on link "Dashboard" at bounding box center [119, 79] width 237 height 46
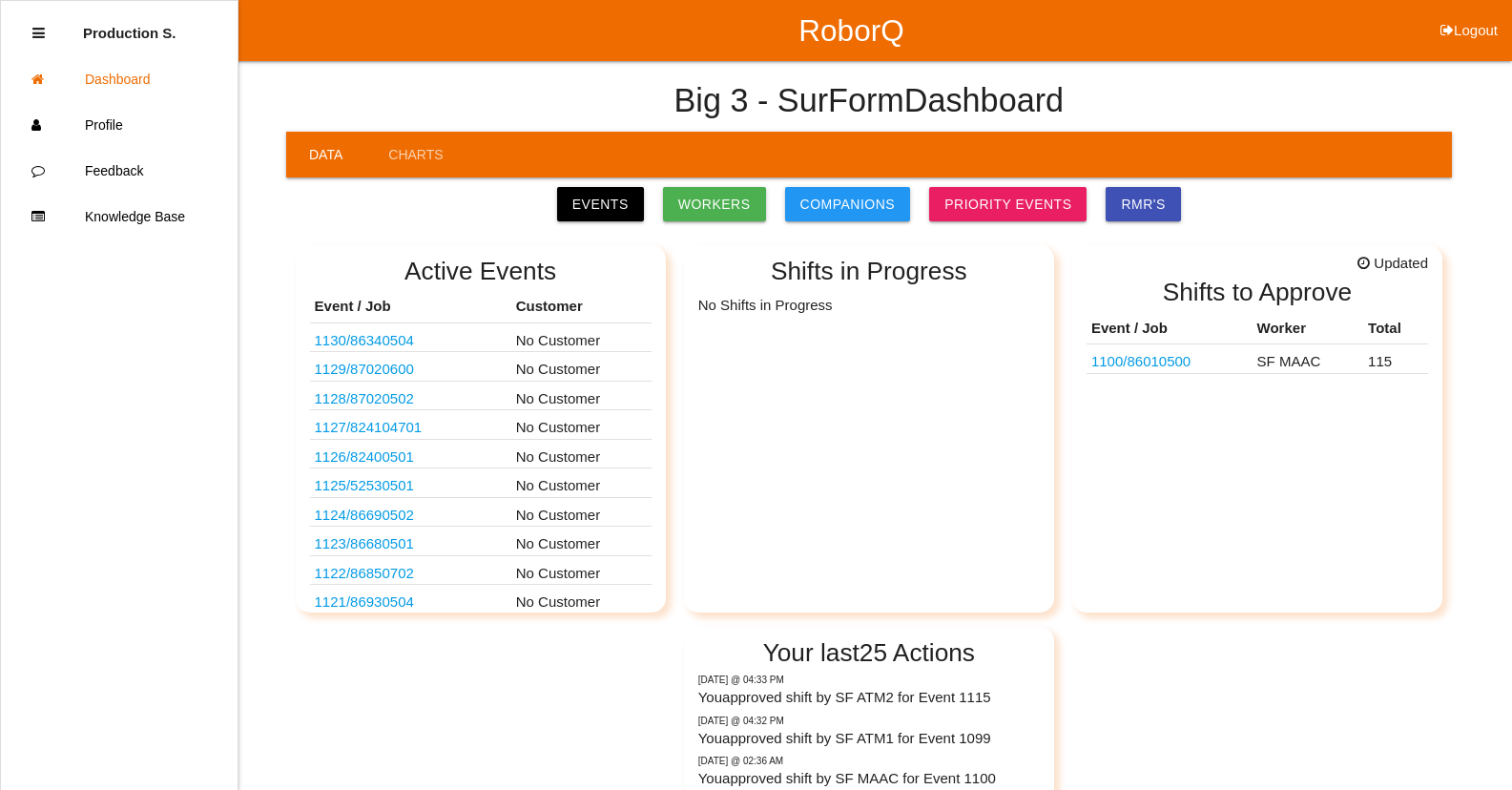
click at [1153, 369] on link "1100 / 86010500" at bounding box center [1140, 361] width 99 height 17
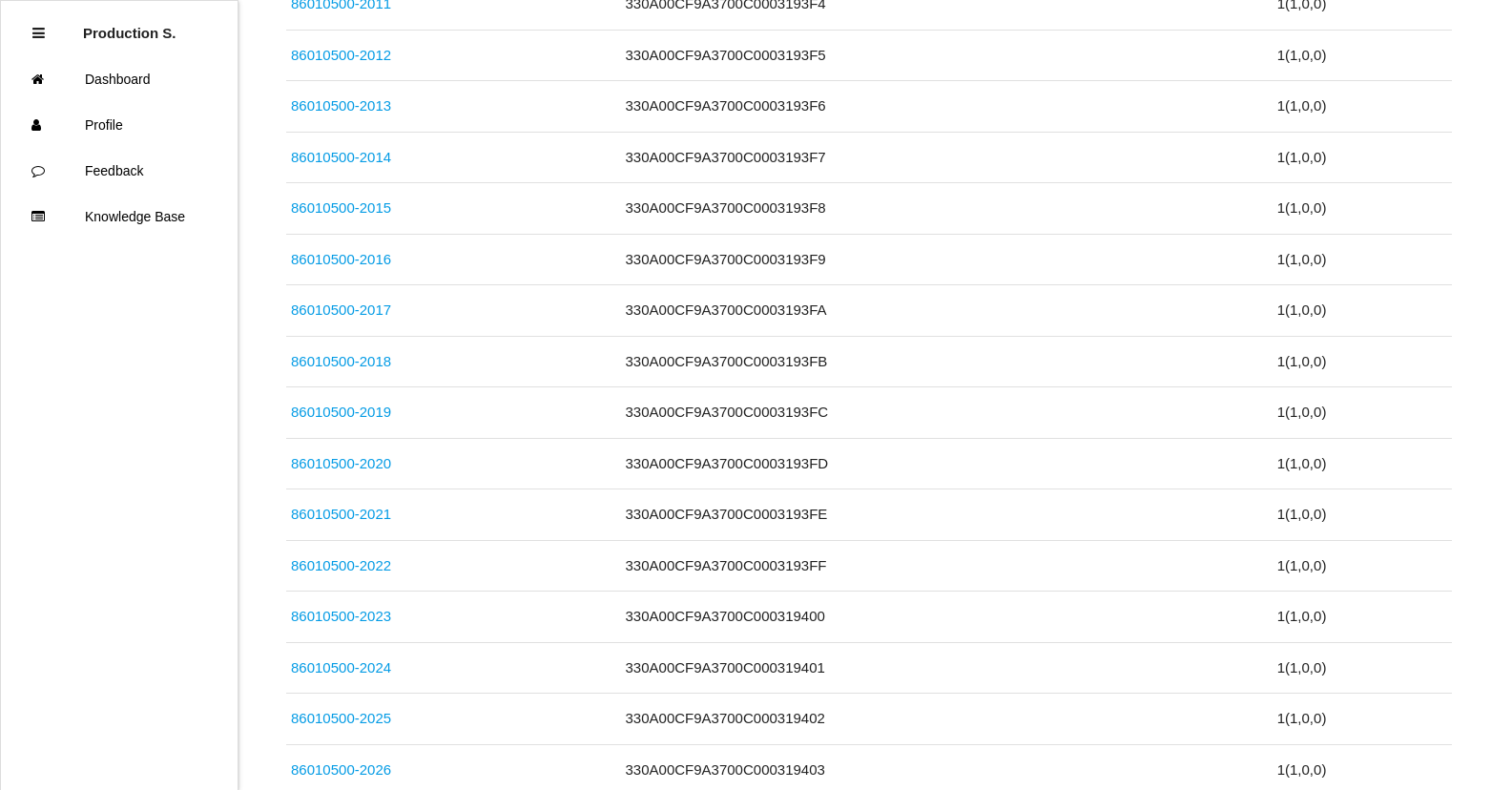
scroll to position [5832, 0]
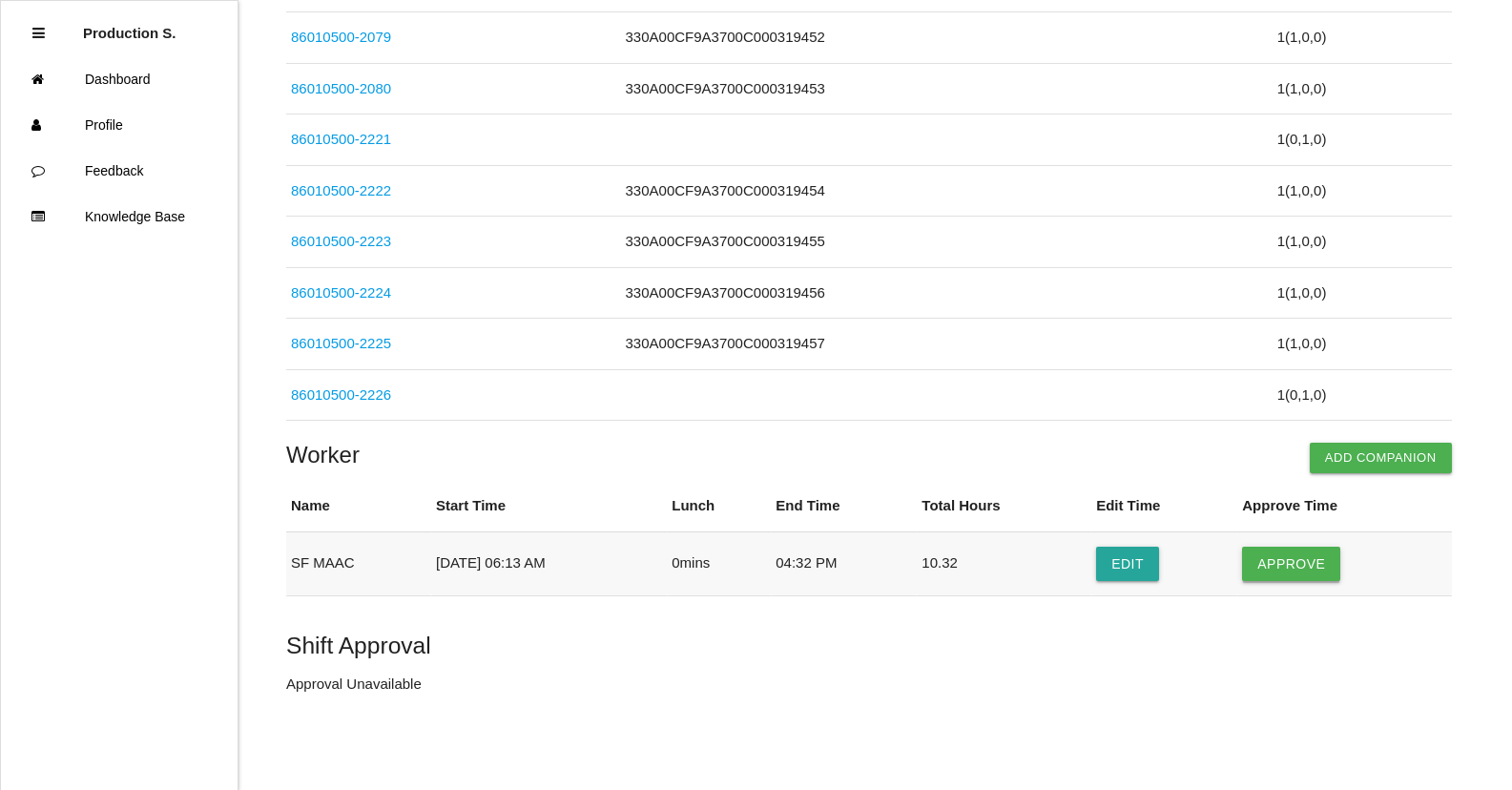
click at [1302, 564] on button "Approve" at bounding box center [1291, 564] width 98 height 34
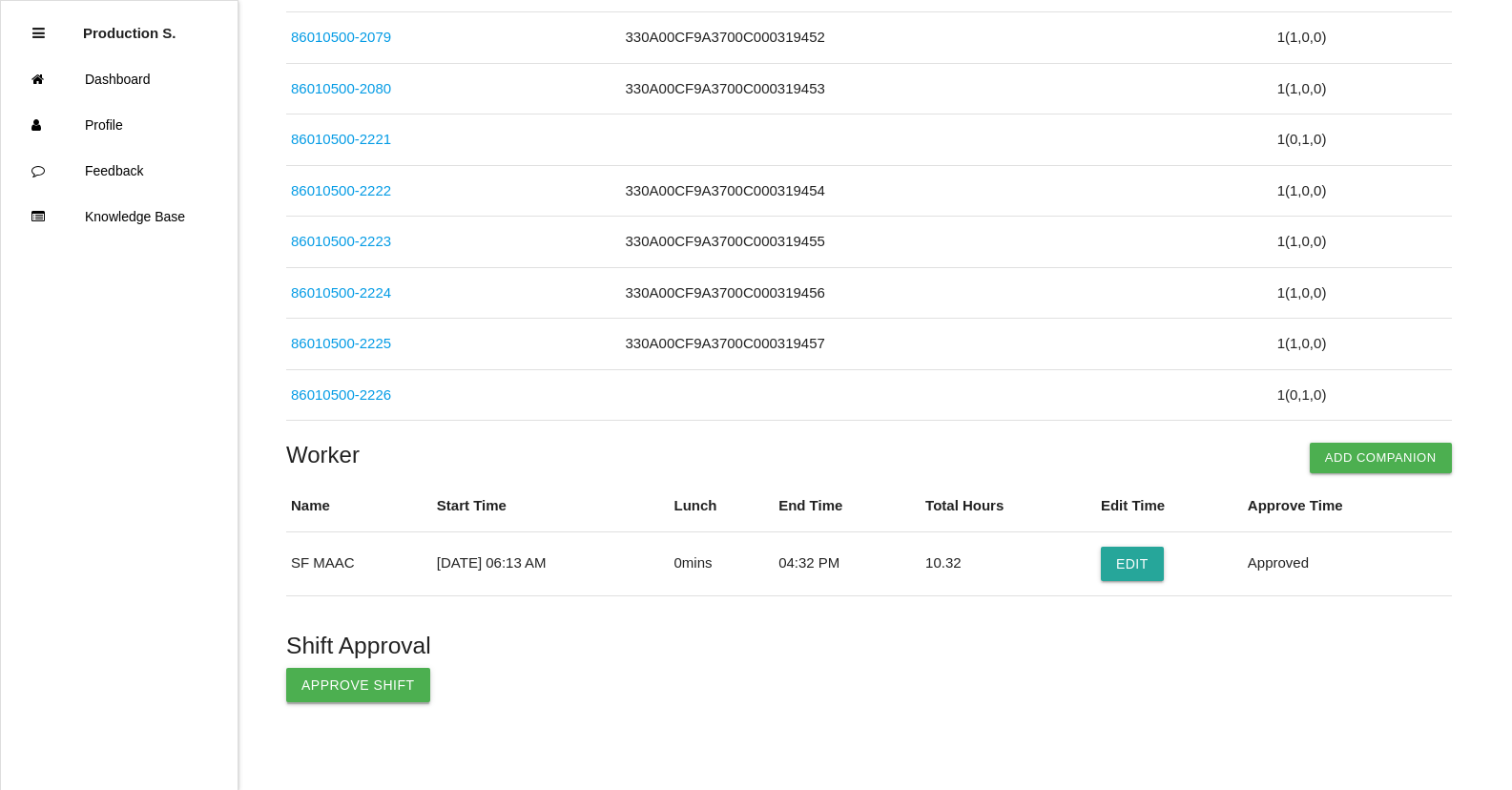
click at [347, 692] on button "Approve Shift" at bounding box center [358, 685] width 144 height 34
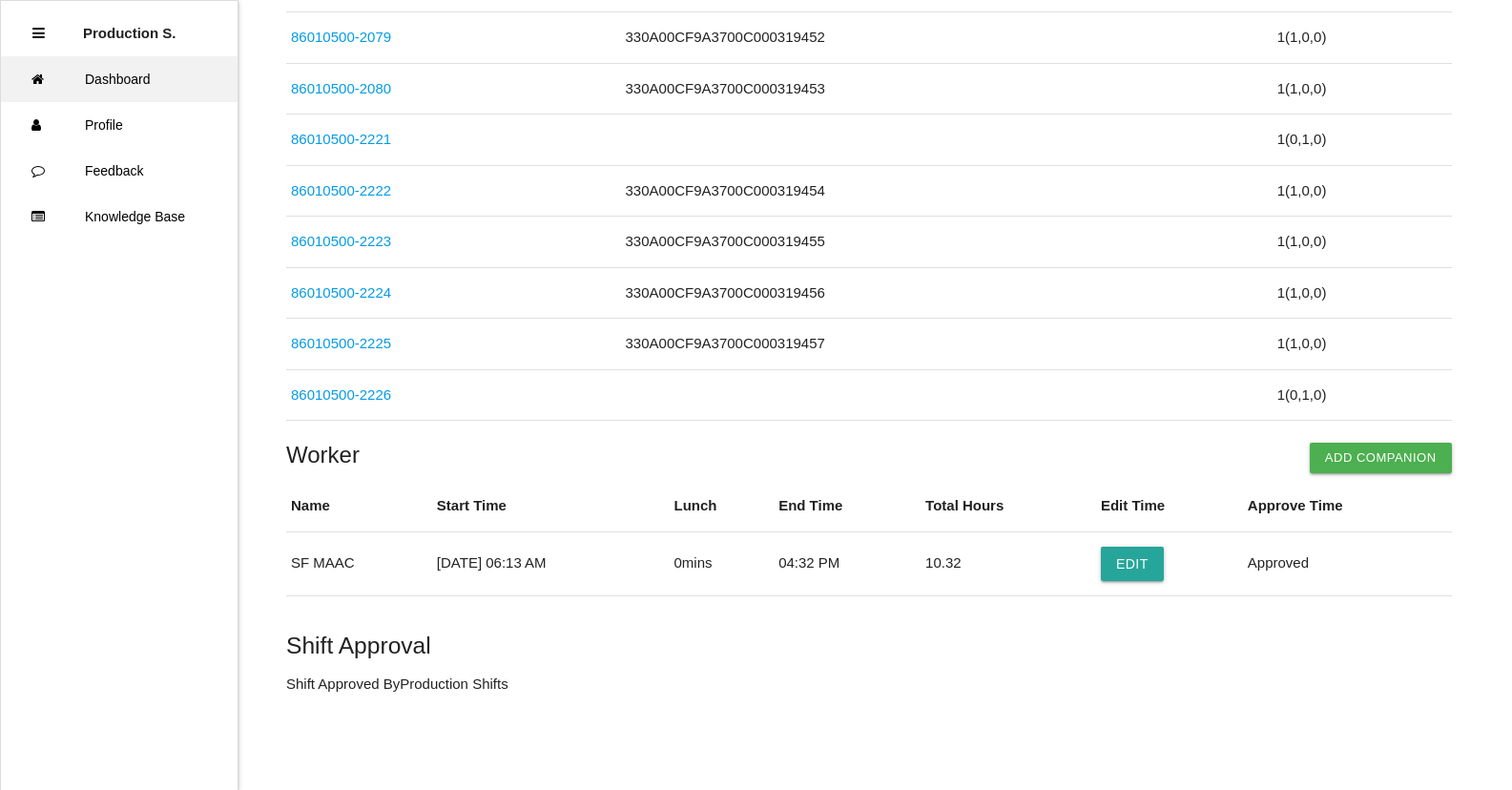
click at [96, 77] on link "Dashboard" at bounding box center [119, 79] width 237 height 46
